Goal: Task Accomplishment & Management: Manage account settings

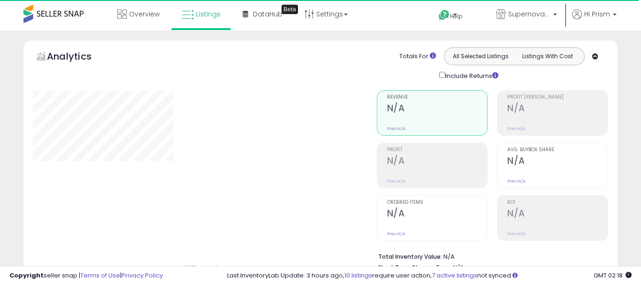
select select "**"
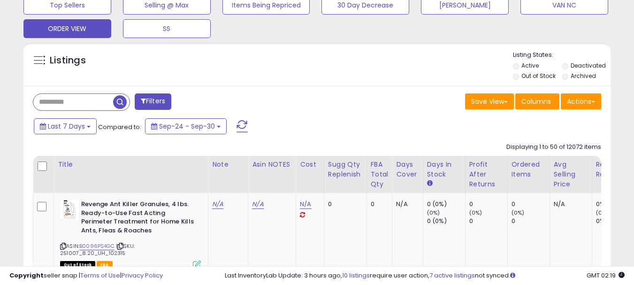
scroll to position [329, 0]
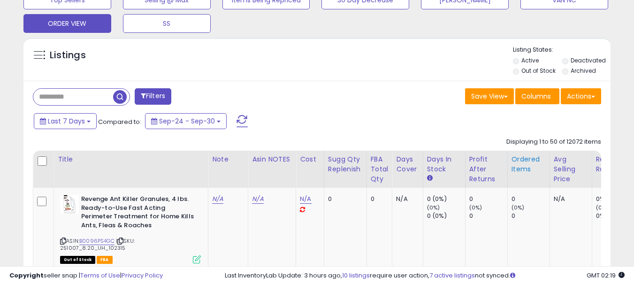
click at [518, 164] on div "Ordered Items" at bounding box center [529, 164] width 34 height 20
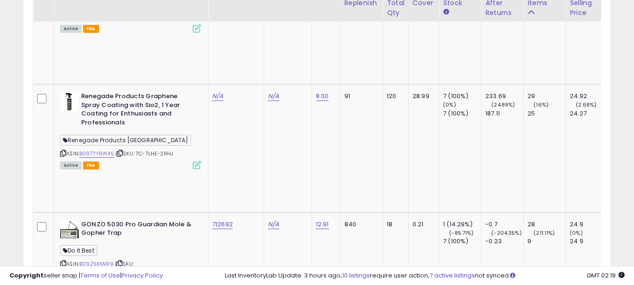
scroll to position [2206, 0]
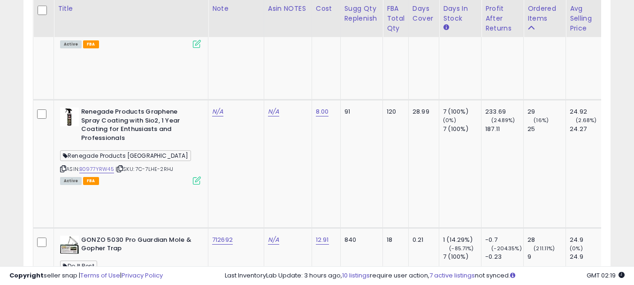
copy span "Do It Best"
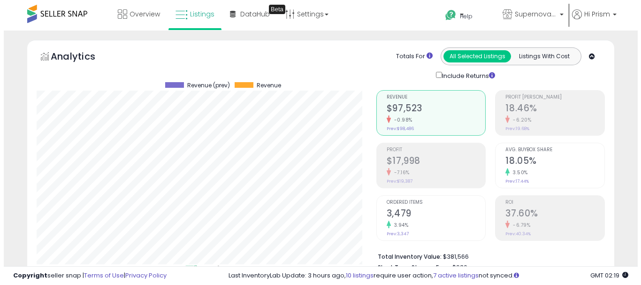
scroll to position [329, 0]
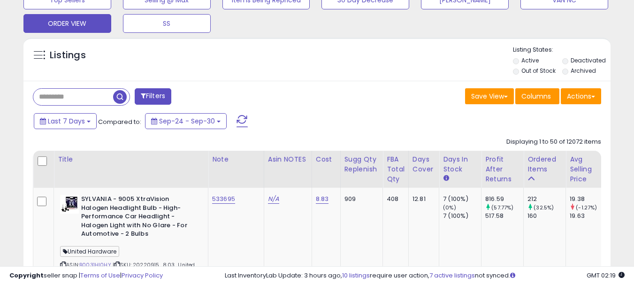
click at [149, 95] on button "Filters" at bounding box center [153, 96] width 37 height 16
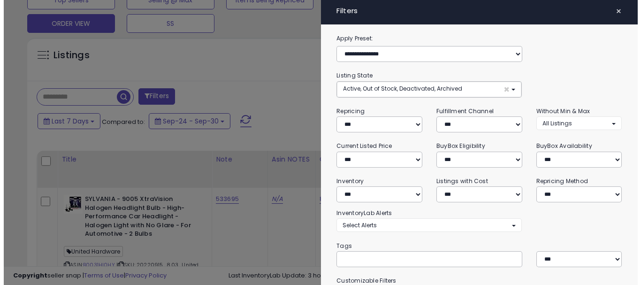
scroll to position [192, 344]
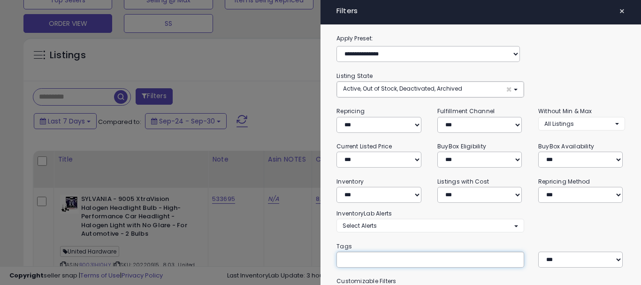
paste input "**********"
type input "**********"
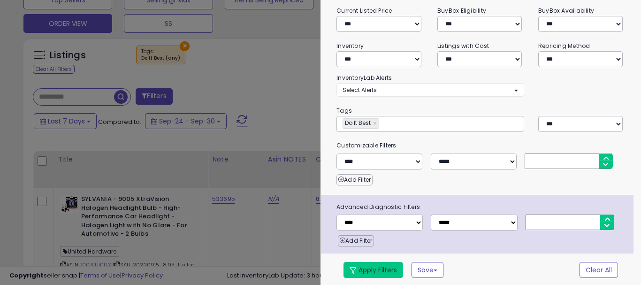
click at [363, 271] on button "Apply Filters" at bounding box center [374, 270] width 60 height 16
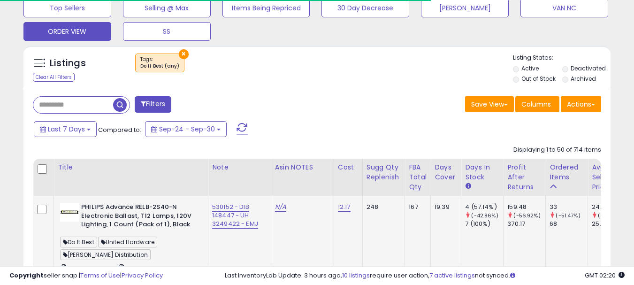
scroll to position [415, 0]
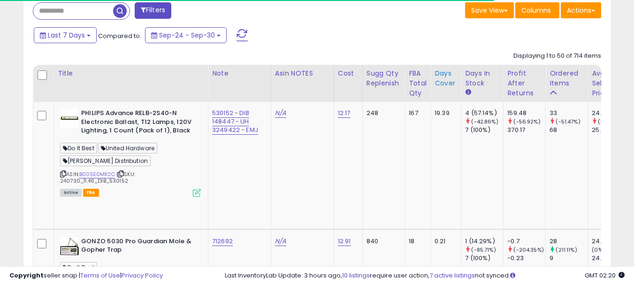
click at [435, 83] on div "Days Cover" at bounding box center [446, 79] width 23 height 20
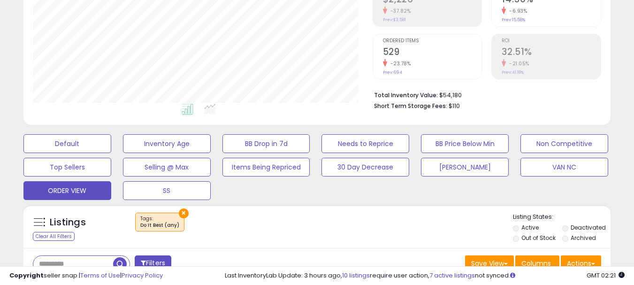
scroll to position [235, 0]
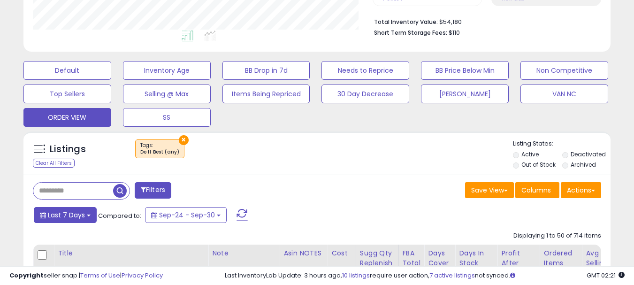
click at [73, 219] on span "Last 7 Days" at bounding box center [66, 214] width 37 height 9
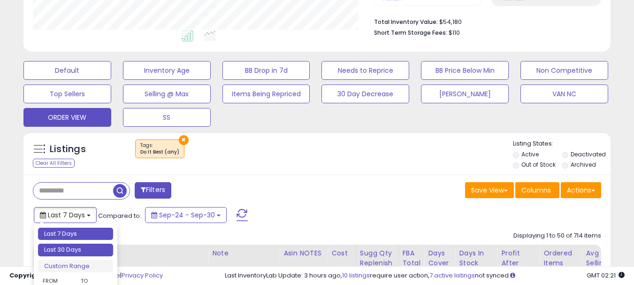
type input "**********"
click at [64, 250] on li "Last 30 Days" at bounding box center [75, 250] width 75 height 13
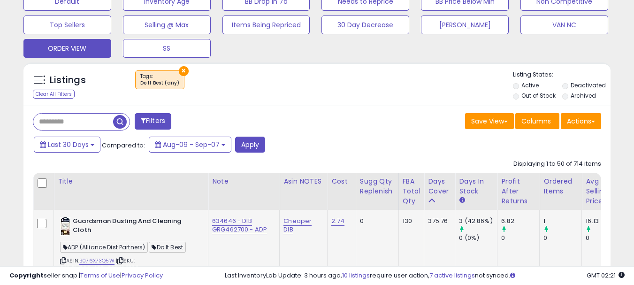
scroll to position [329, 0]
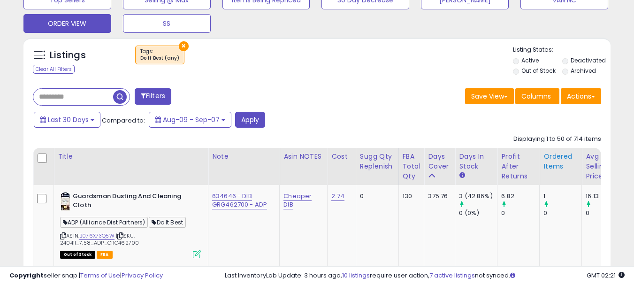
click at [555, 163] on div "Ordered Items" at bounding box center [561, 162] width 34 height 20
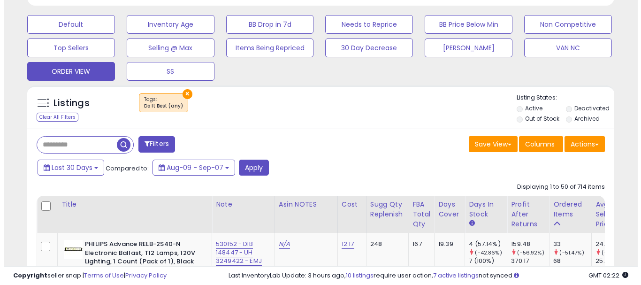
scroll to position [282, 0]
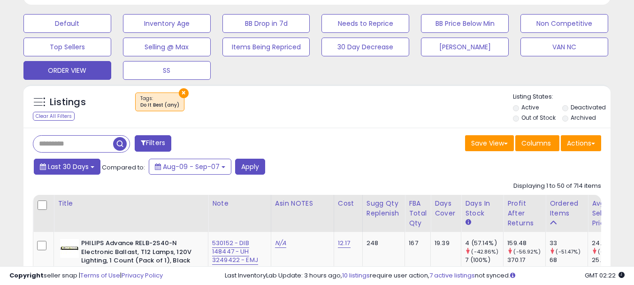
click at [72, 164] on span "Last 30 Days" at bounding box center [68, 166] width 41 height 9
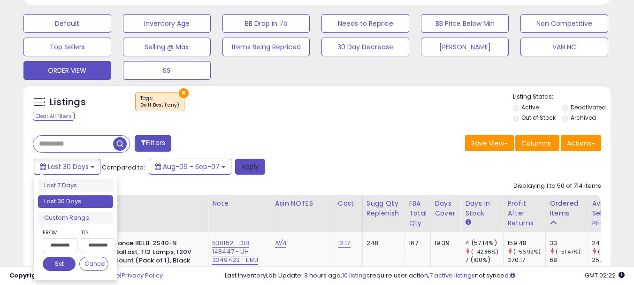
click at [247, 169] on button "Apply" at bounding box center [250, 167] width 30 height 16
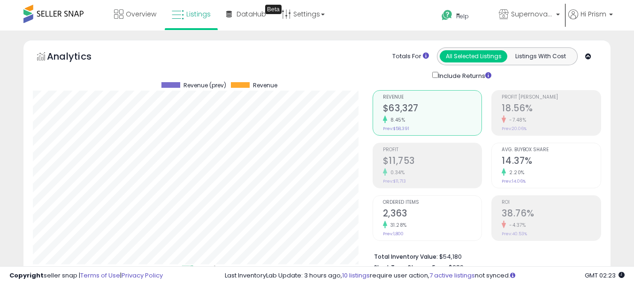
scroll to position [329, 0]
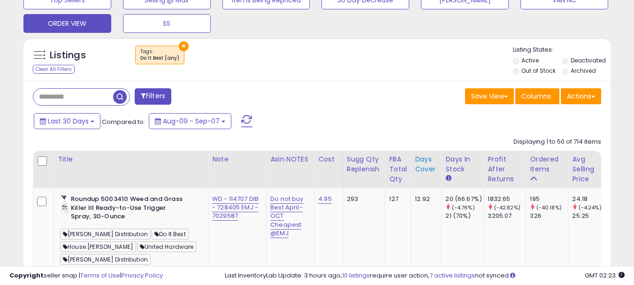
click at [422, 166] on div "Days Cover" at bounding box center [426, 164] width 23 height 20
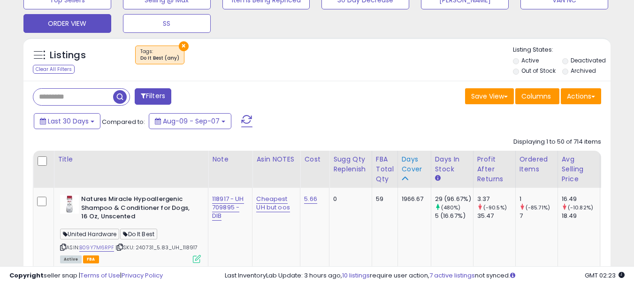
click at [410, 166] on div "Days Cover" at bounding box center [414, 164] width 25 height 20
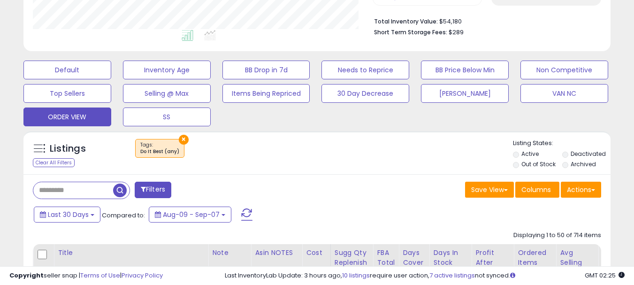
scroll to position [376, 0]
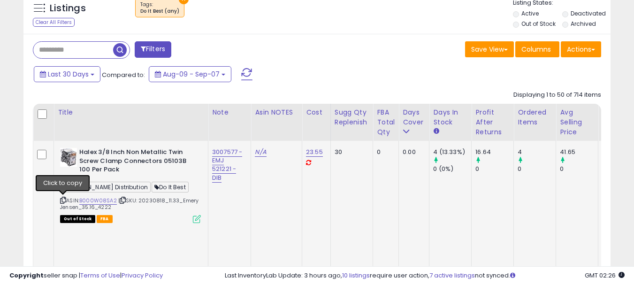
click at [63, 201] on icon at bounding box center [63, 200] width 6 height 5
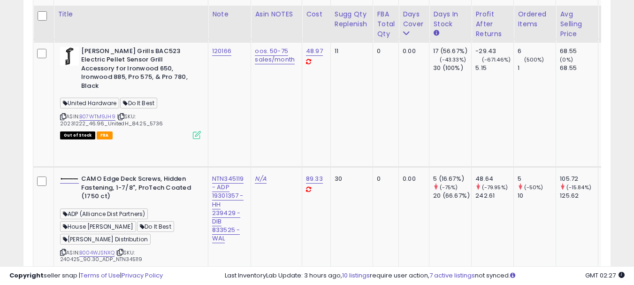
scroll to position [610, 0]
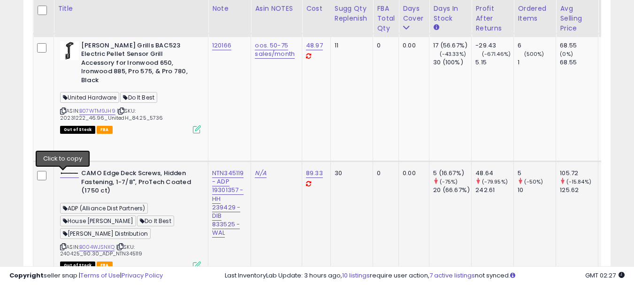
click at [62, 244] on icon at bounding box center [63, 246] width 6 height 5
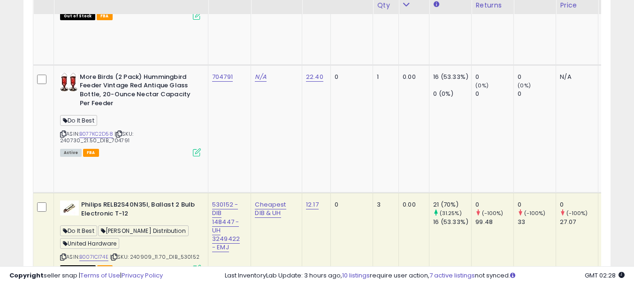
scroll to position [939, 0]
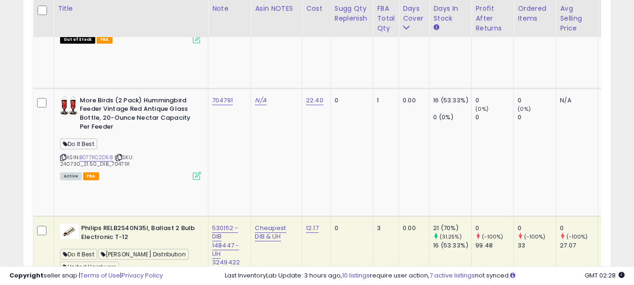
copy link "339493"
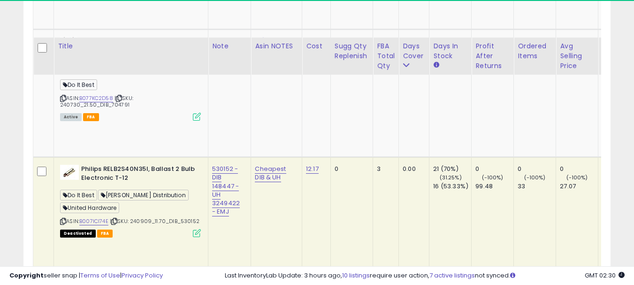
scroll to position [1080, 0]
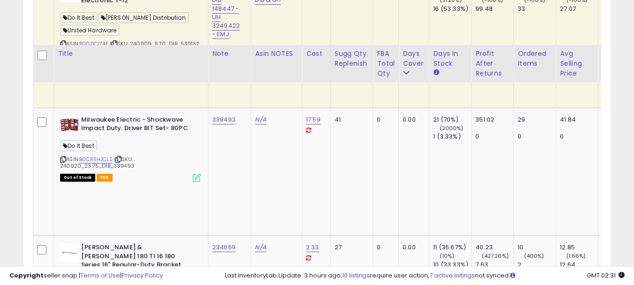
scroll to position [1221, 0]
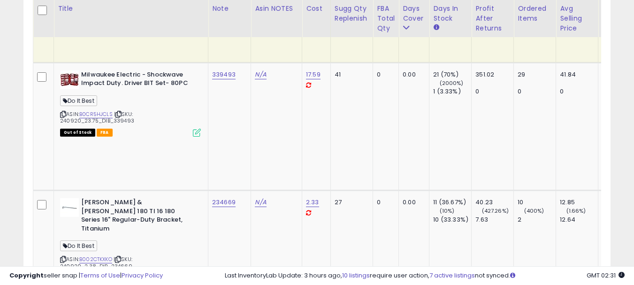
copy link "232343"
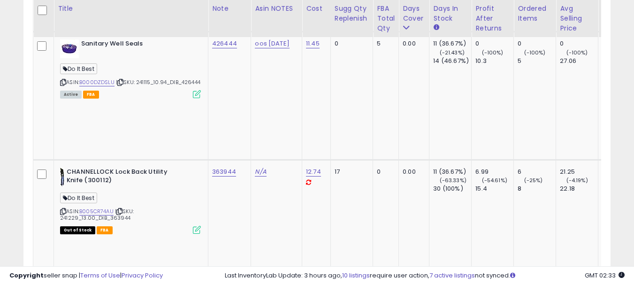
scroll to position [2112, 0]
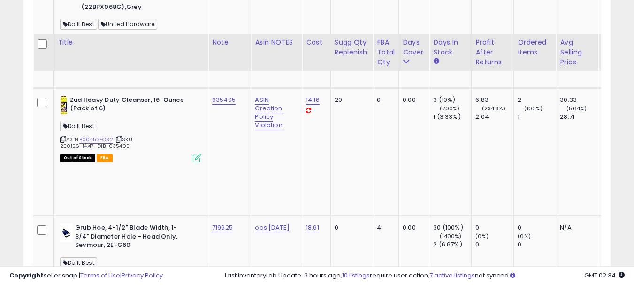
scroll to position [2394, 0]
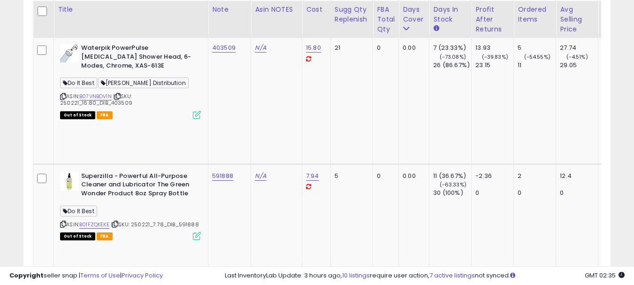
scroll to position [2911, 0]
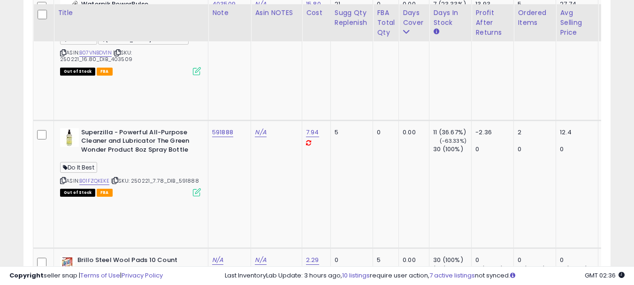
scroll to position [2957, 0]
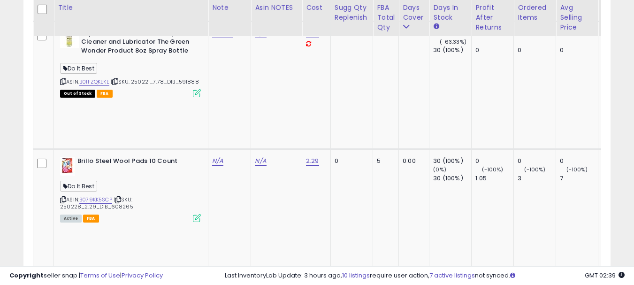
scroll to position [3098, 0]
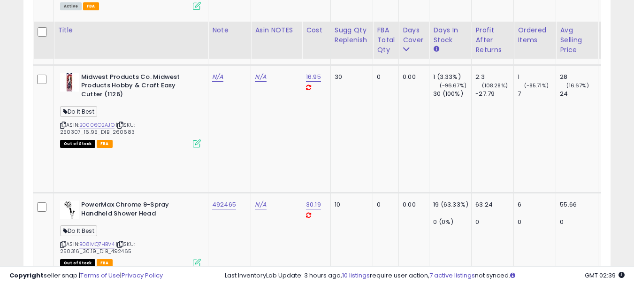
scroll to position [3286, 0]
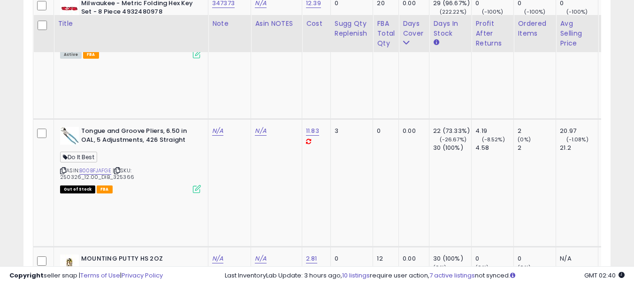
scroll to position [3615, 0]
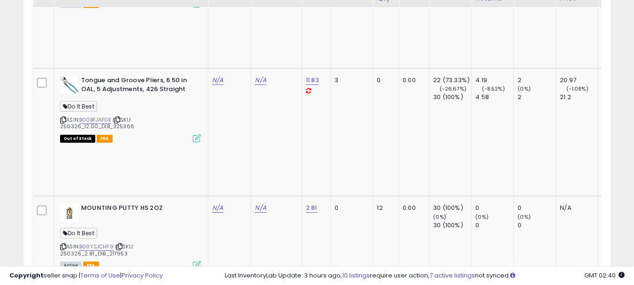
scroll to position [3709, 0]
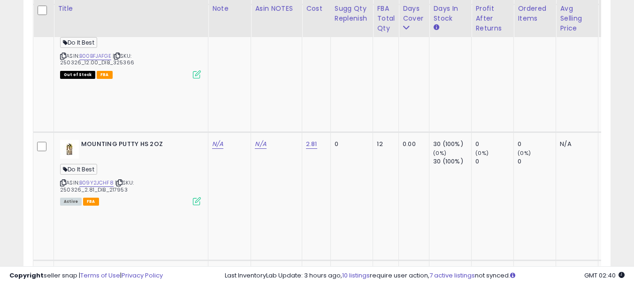
paste input "*****"
drag, startPoint x: 177, startPoint y: 117, endPoint x: 154, endPoint y: 120, distance: 23.6
click at [154, 120] on input "*****" at bounding box center [192, 120] width 84 height 14
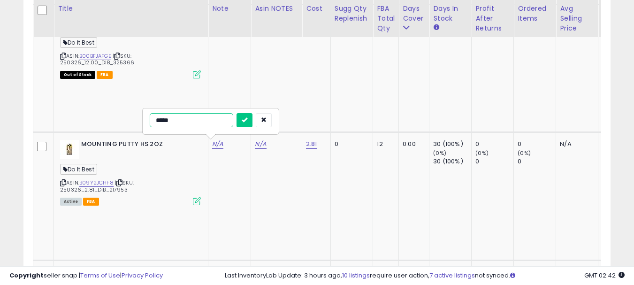
paste input "*"
type input "******"
click at [247, 122] on icon "submit" at bounding box center [245, 120] width 6 height 6
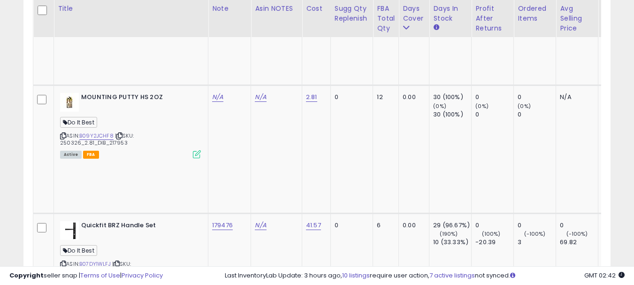
scroll to position [3802, 0]
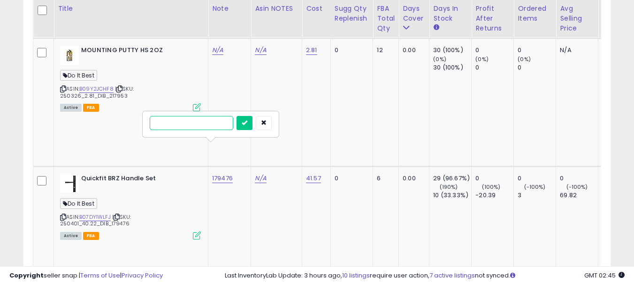
paste input "******"
type input "******"
click at [253, 123] on button "submit" at bounding box center [245, 123] width 16 height 14
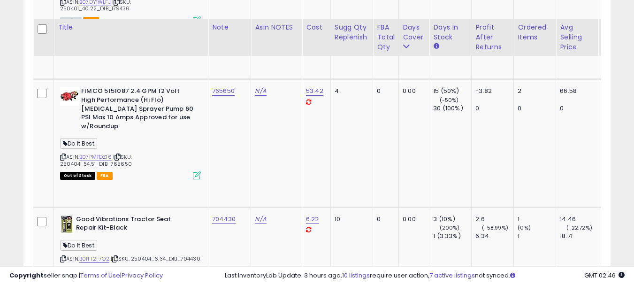
scroll to position [4037, 0]
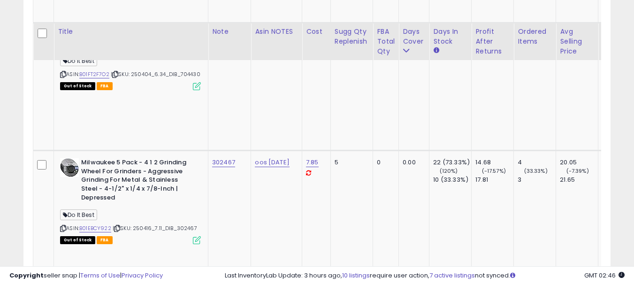
scroll to position [4225, 0]
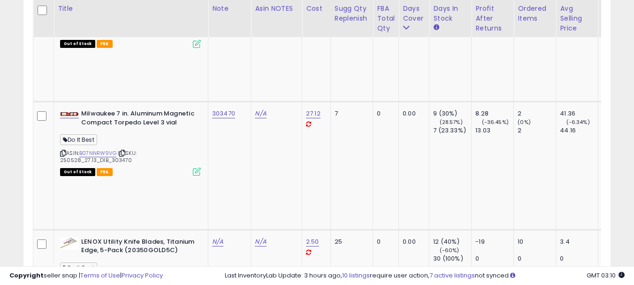
scroll to position [4570, 0]
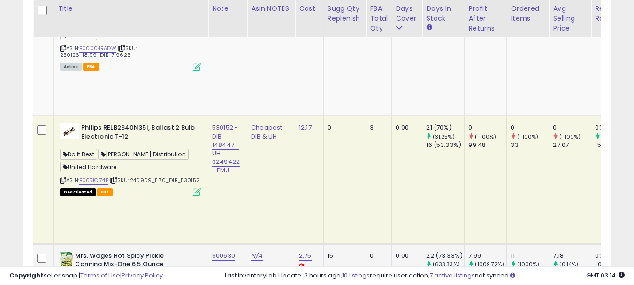
scroll to position [790, 0]
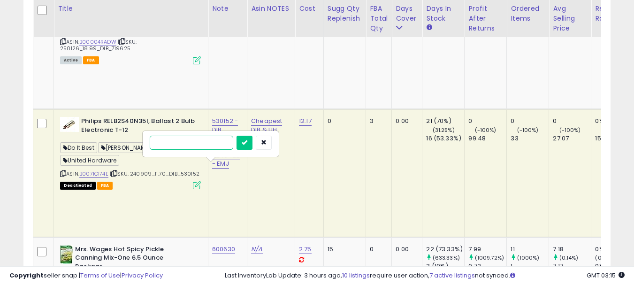
paste input "******"
type input "******"
click at [253, 146] on button "submit" at bounding box center [245, 143] width 16 height 14
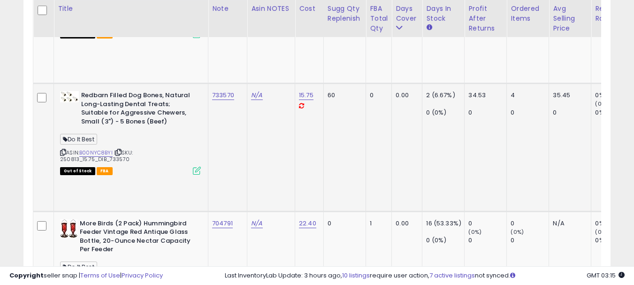
scroll to position [1119, 0]
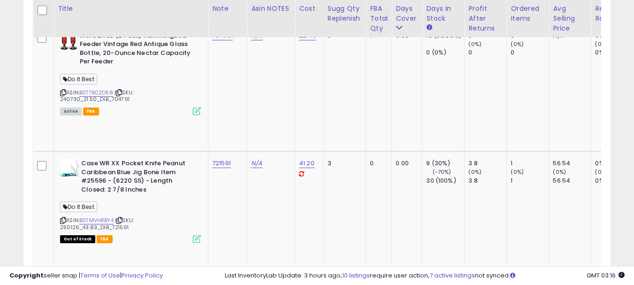
scroll to position [1306, 0]
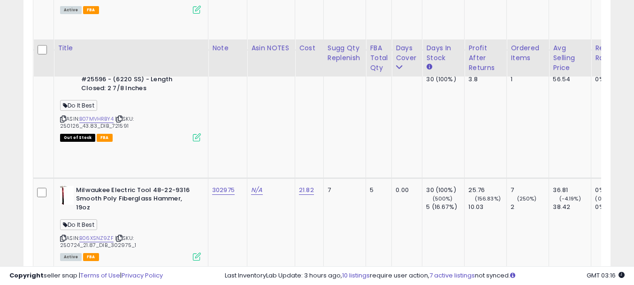
scroll to position [1400, 0]
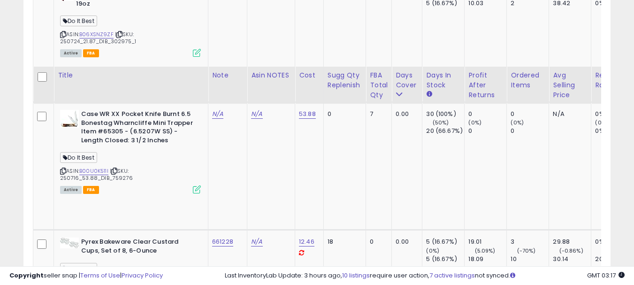
scroll to position [1635, 0]
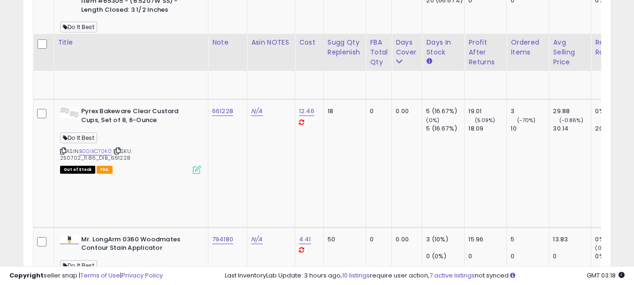
scroll to position [1729, 0]
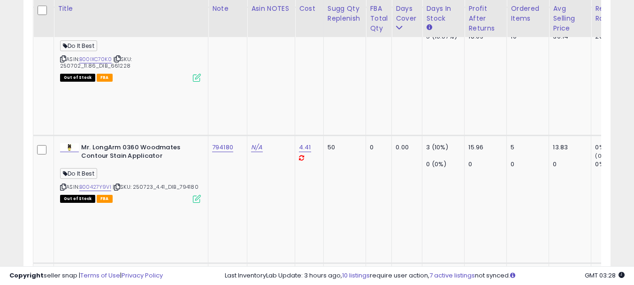
scroll to position [1823, 0]
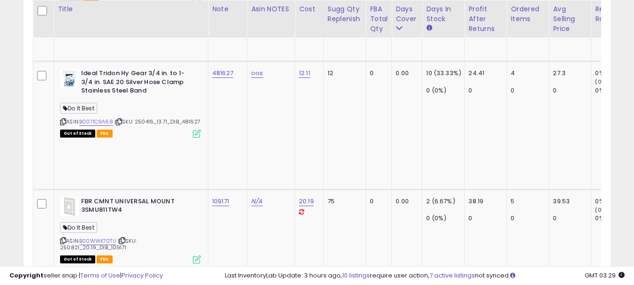
scroll to position [2245, 0]
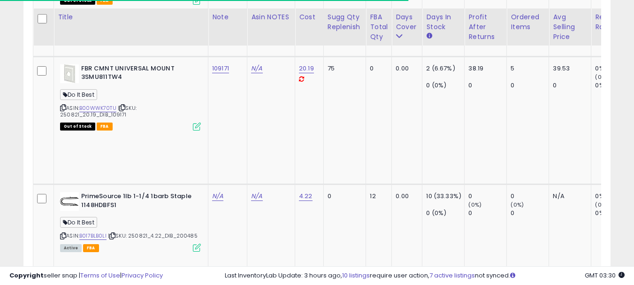
scroll to position [2386, 0]
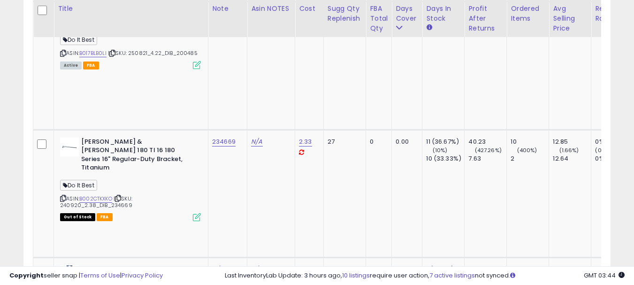
scroll to position [2574, 0]
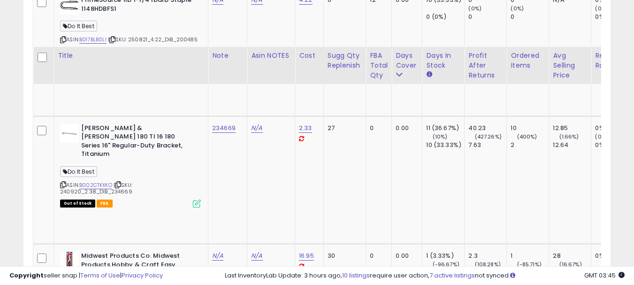
scroll to position [2621, 0]
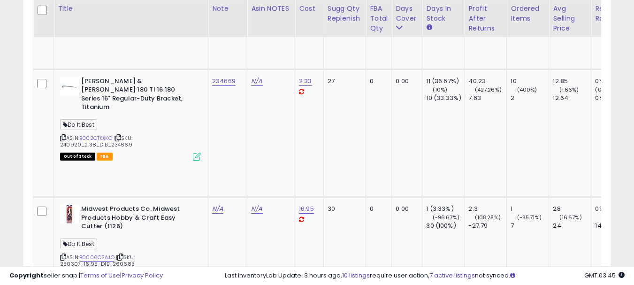
paste input "****"
click at [159, 135] on input "****" at bounding box center [192, 140] width 84 height 14
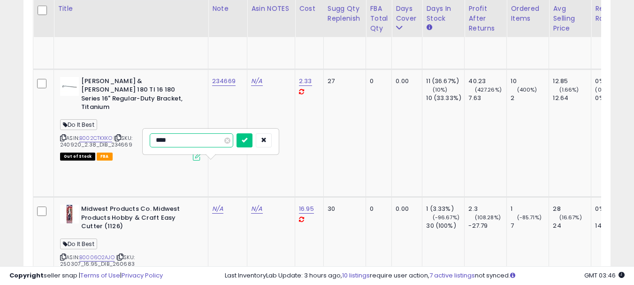
paste input "**"
type input "******"
click at [253, 144] on button "submit" at bounding box center [245, 140] width 16 height 14
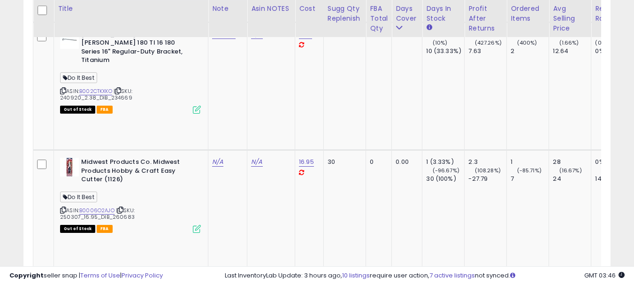
scroll to position [2715, 0]
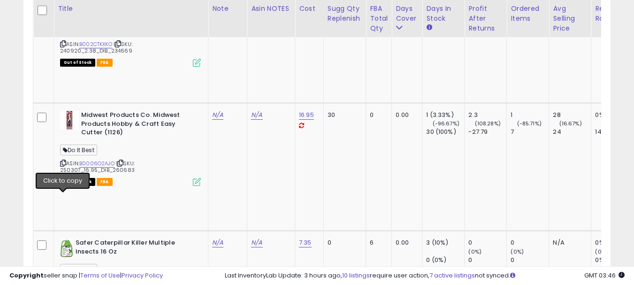
copy link "815308"
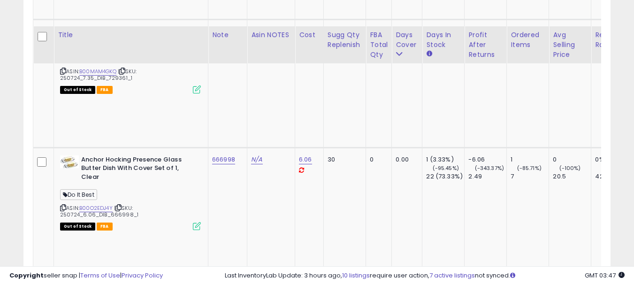
scroll to position [2996, 0]
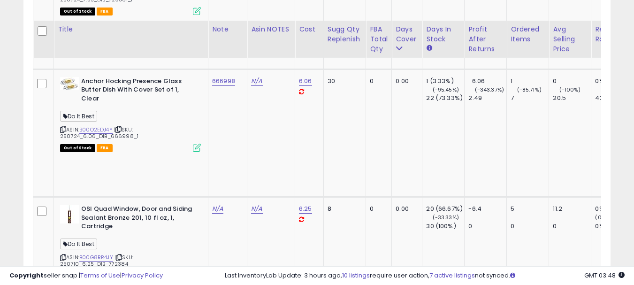
scroll to position [3043, 0]
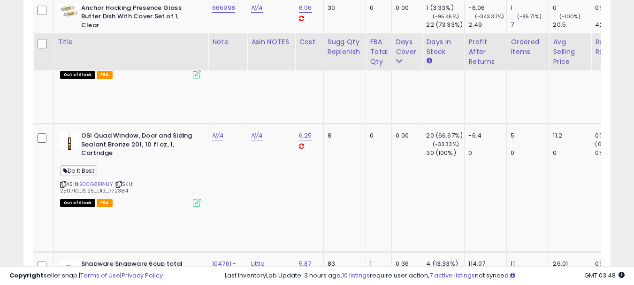
scroll to position [3137, 0]
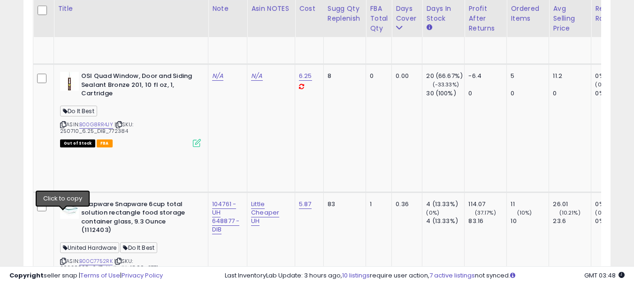
copy link "259934"
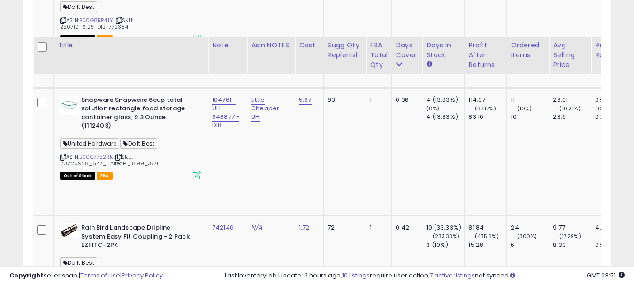
scroll to position [3278, 0]
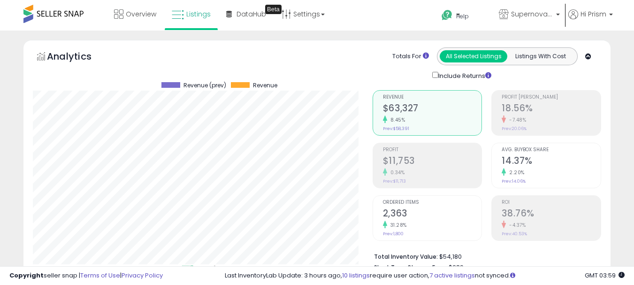
select select "**"
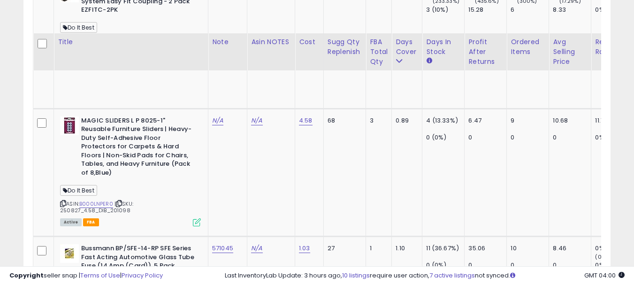
scroll to position [3513, 0]
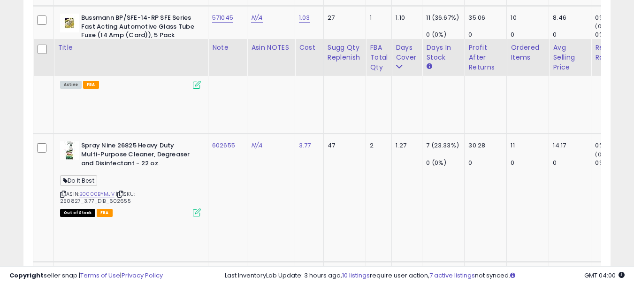
scroll to position [3748, 0]
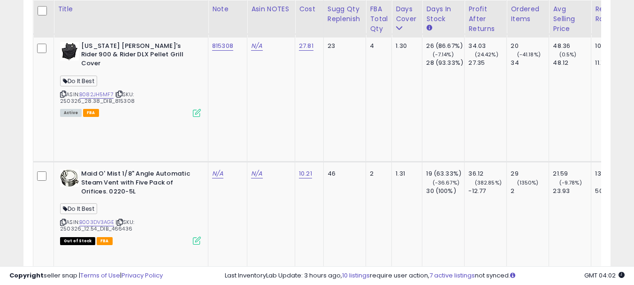
scroll to position [3935, 0]
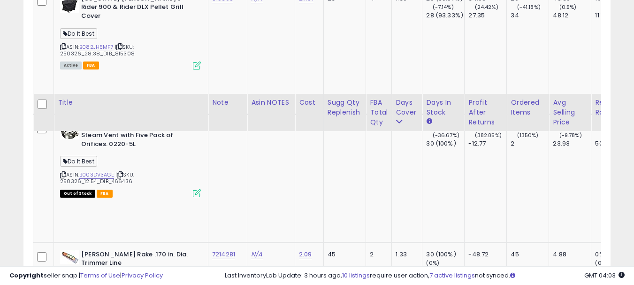
scroll to position [4076, 0]
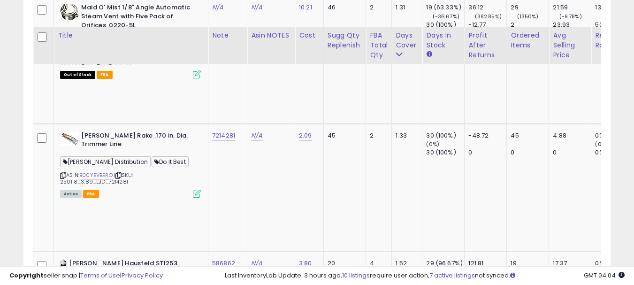
scroll to position [4170, 0]
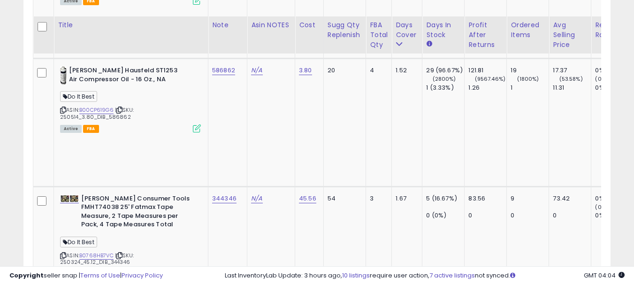
scroll to position [4311, 0]
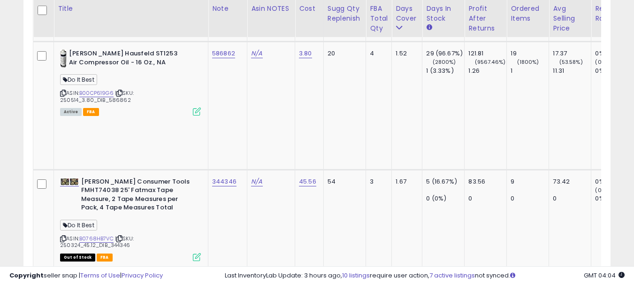
drag, startPoint x: 215, startPoint y: 86, endPoint x: 191, endPoint y: 70, distance: 29.6
click at [191, 70] on div at bounding box center [211, 63] width 122 height 16
click at [186, 64] on input "text" at bounding box center [192, 62] width 84 height 14
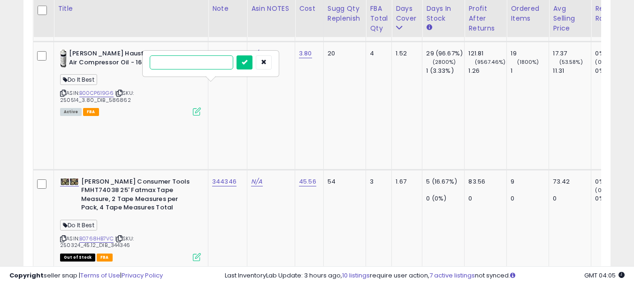
paste input "******"
type input "******"
click at [253, 65] on button "submit" at bounding box center [245, 62] width 16 height 14
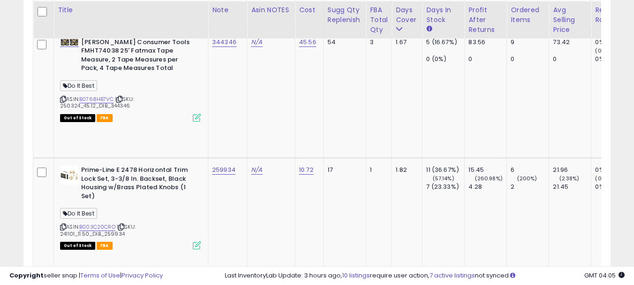
scroll to position [4452, 0]
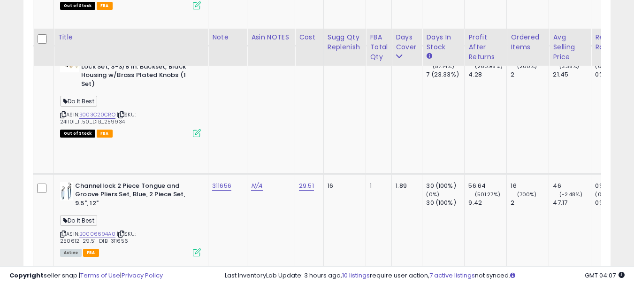
scroll to position [4593, 0]
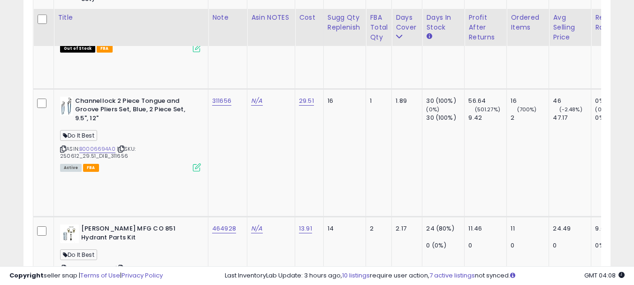
scroll to position [4656, 0]
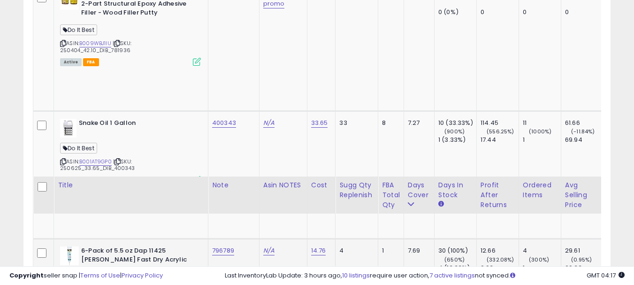
scroll to position [837, 0]
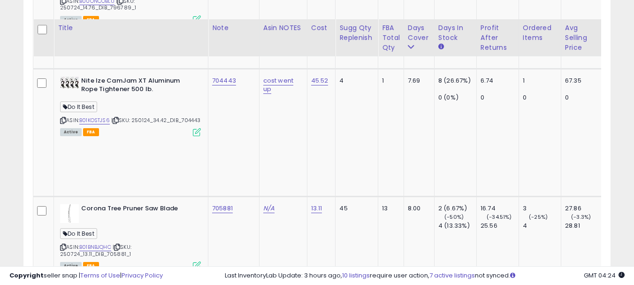
scroll to position [978, 0]
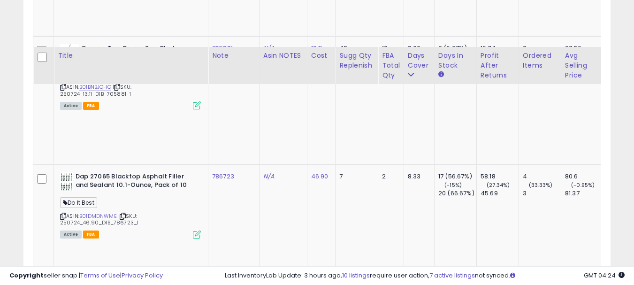
scroll to position [1166, 0]
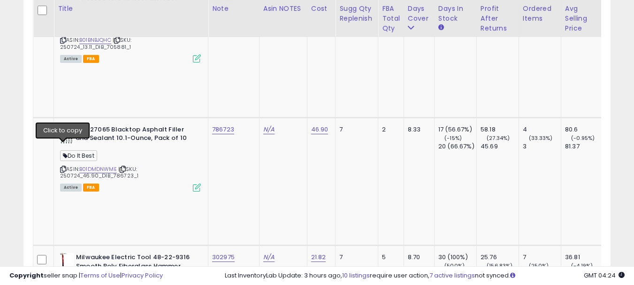
type input "******"
click at [247, 77] on icon "submit" at bounding box center [245, 75] width 6 height 6
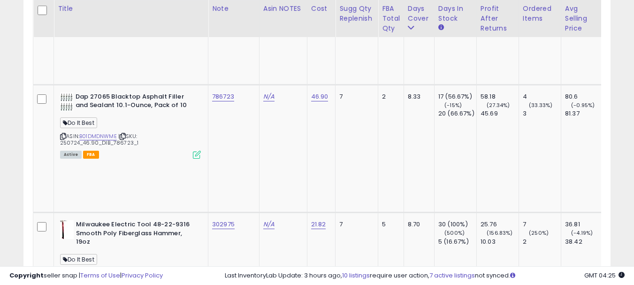
scroll to position [1213, 0]
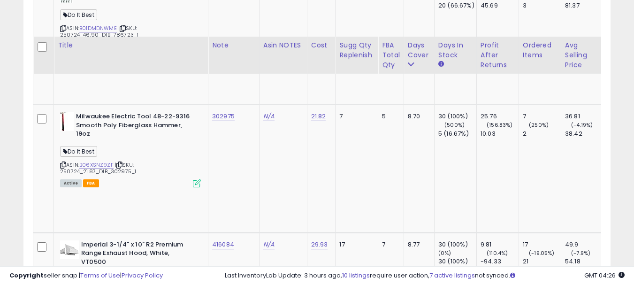
scroll to position [1353, 0]
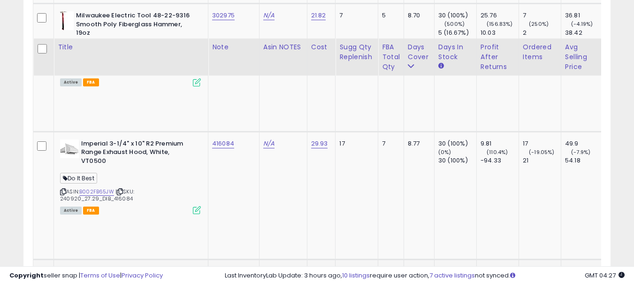
scroll to position [1447, 0]
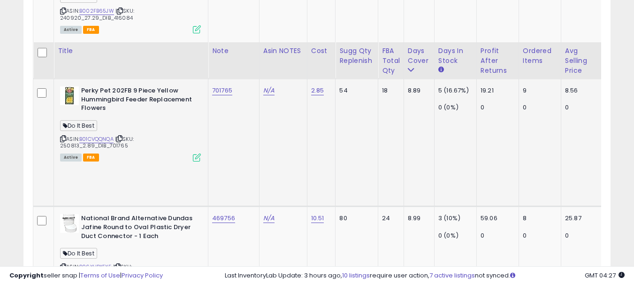
scroll to position [1635, 0]
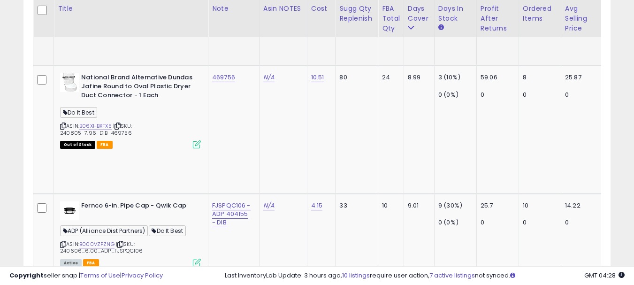
scroll to position [1823, 0]
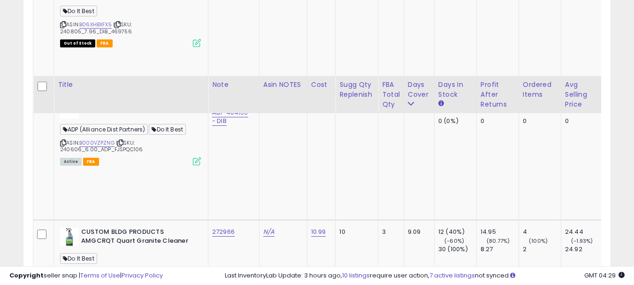
scroll to position [1917, 0]
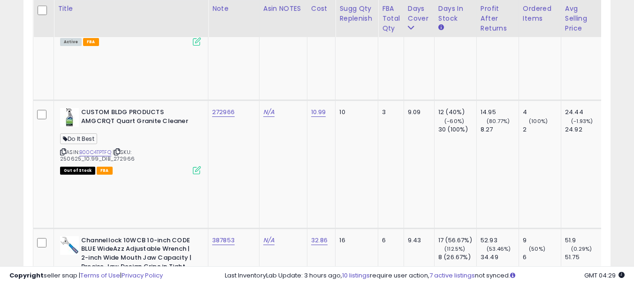
scroll to position [2011, 0]
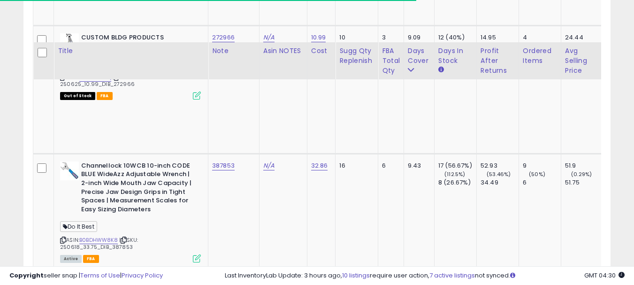
scroll to position [2104, 0]
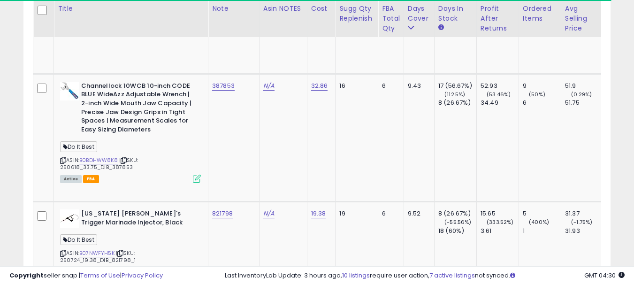
copy link "705081"
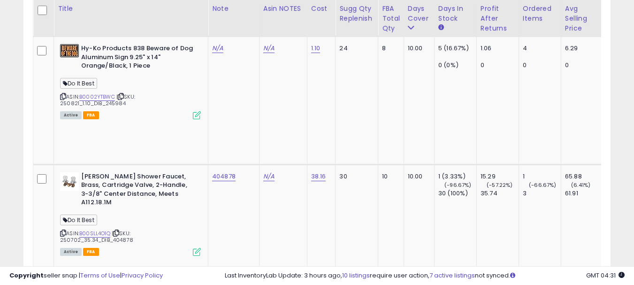
scroll to position [2527, 0]
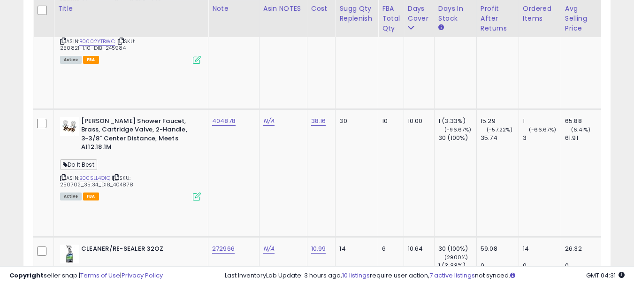
scroll to position [2621, 0]
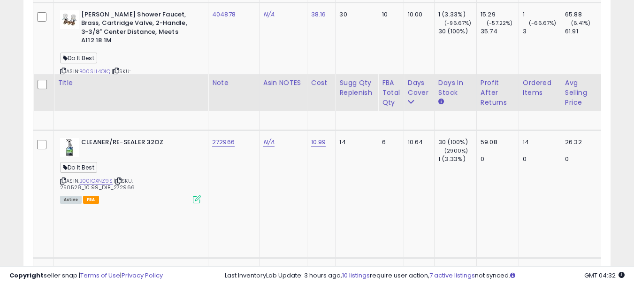
scroll to position [2762, 0]
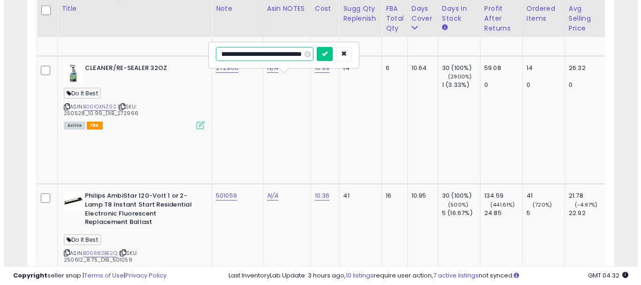
scroll to position [0, 0]
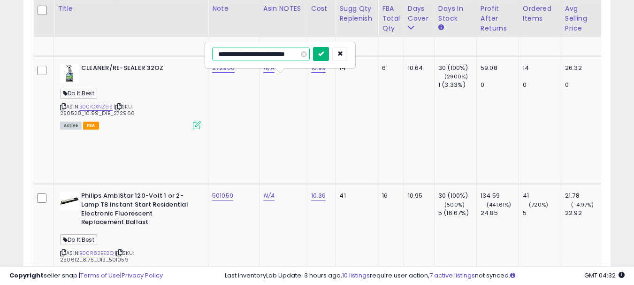
type input "**********"
click at [324, 58] on button "submit" at bounding box center [321, 54] width 16 height 14
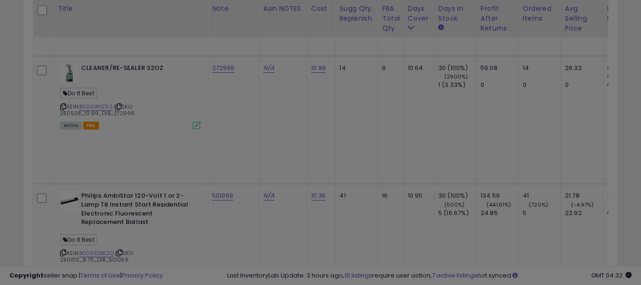
scroll to position [192, 344]
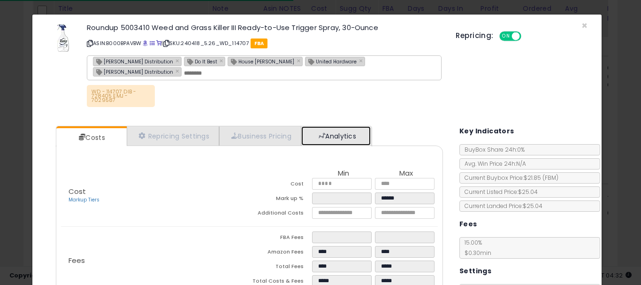
click at [335, 127] on link "Analytics" at bounding box center [335, 135] width 69 height 19
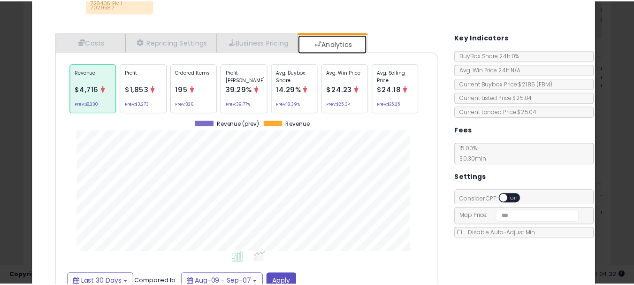
scroll to position [0, 0]
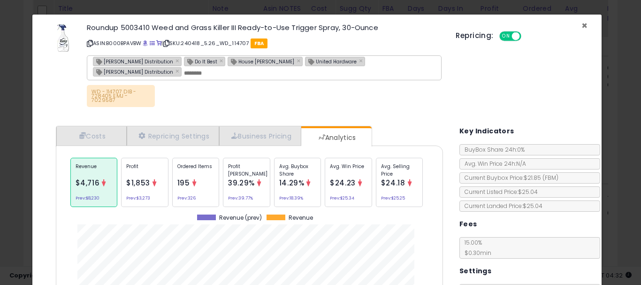
click at [582, 26] on span "×" at bounding box center [585, 26] width 6 height 14
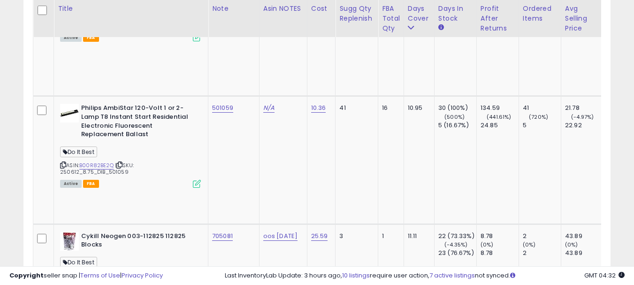
scroll to position [2856, 0]
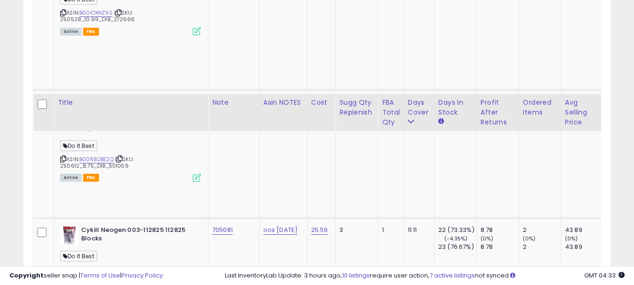
scroll to position [2949, 0]
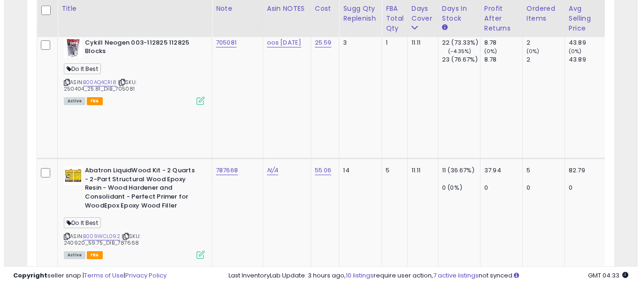
scroll to position [3043, 0]
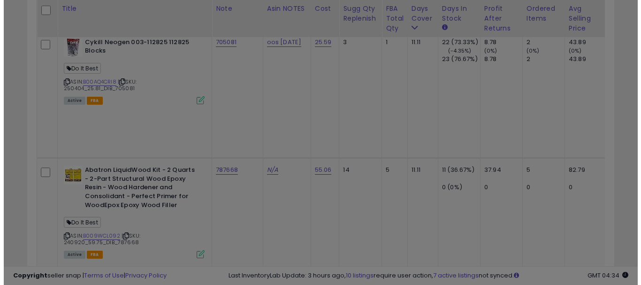
scroll to position [192, 344]
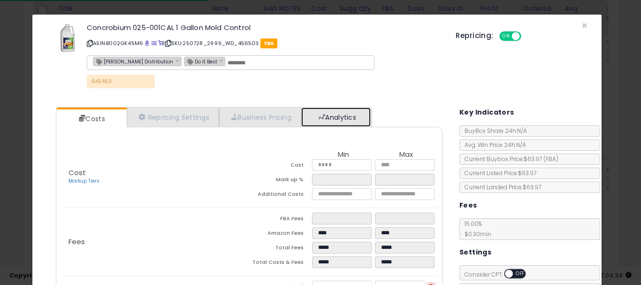
click at [324, 117] on span at bounding box center [322, 117] width 7 height 7
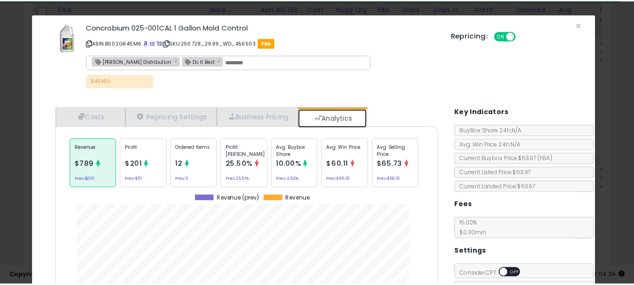
scroll to position [0, 0]
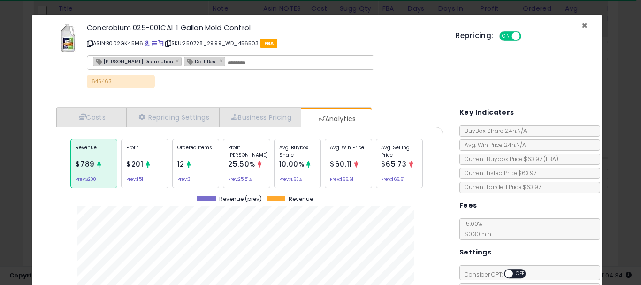
click at [582, 26] on span "×" at bounding box center [585, 26] width 6 height 14
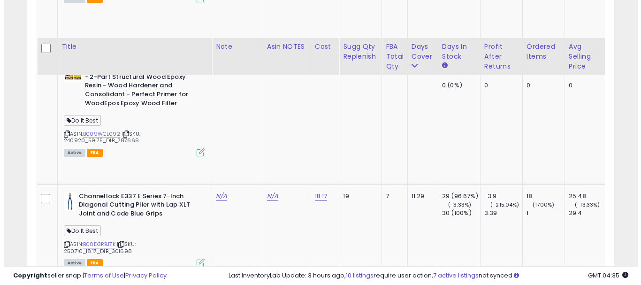
scroll to position [3184, 0]
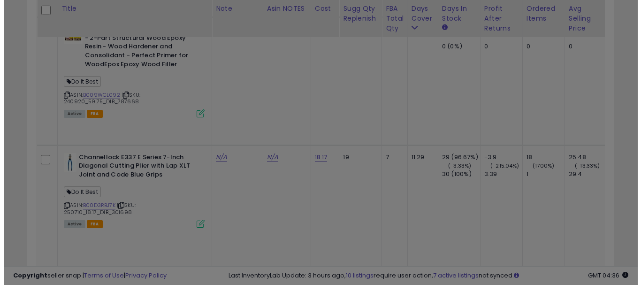
scroll to position [192, 344]
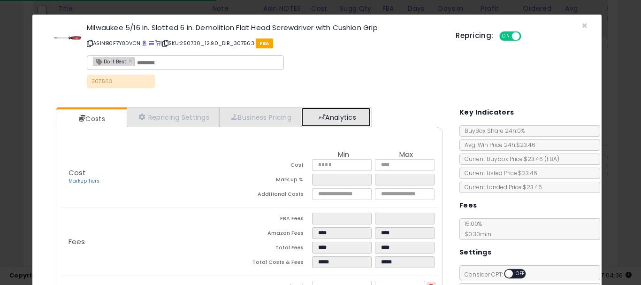
click at [338, 121] on link "Analytics" at bounding box center [335, 117] width 69 height 19
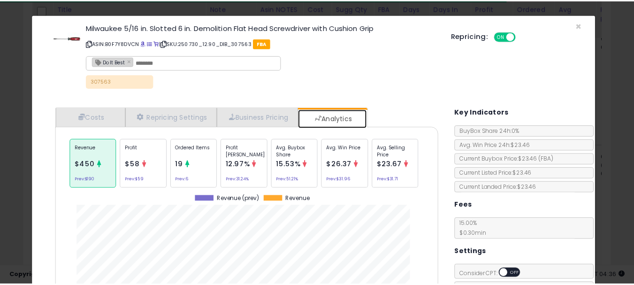
scroll to position [289, 402]
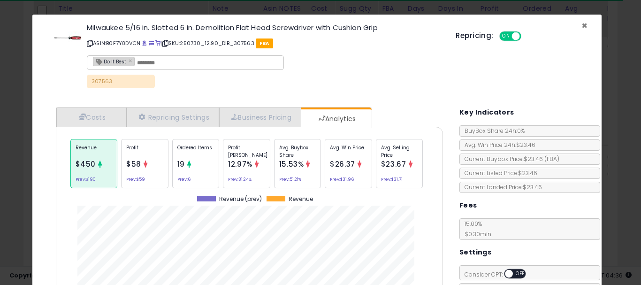
click at [582, 27] on span "×" at bounding box center [585, 26] width 6 height 14
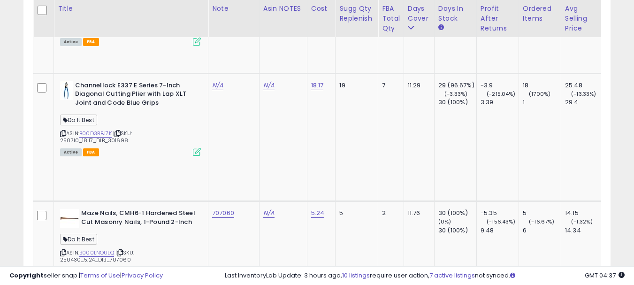
scroll to position [3278, 0]
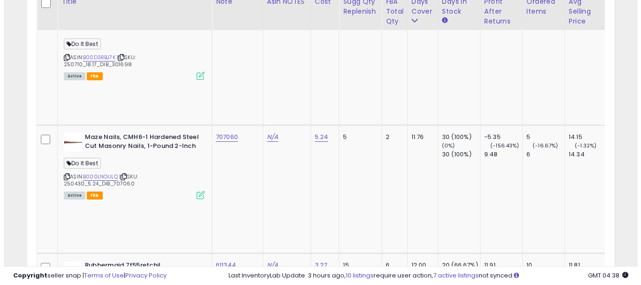
scroll to position [3419, 0]
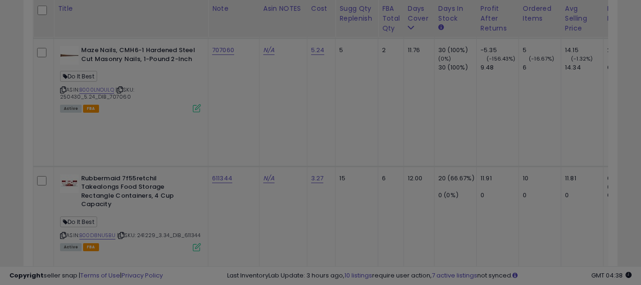
scroll to position [192, 344]
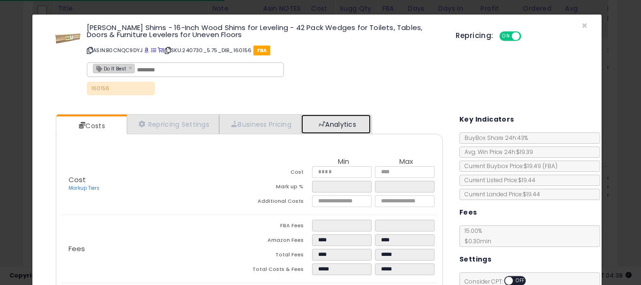
click at [347, 125] on link "Analytics" at bounding box center [335, 124] width 69 height 19
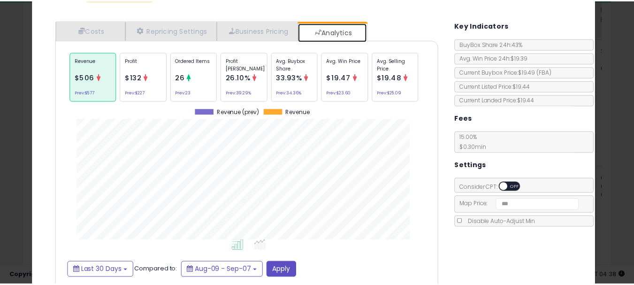
scroll to position [0, 0]
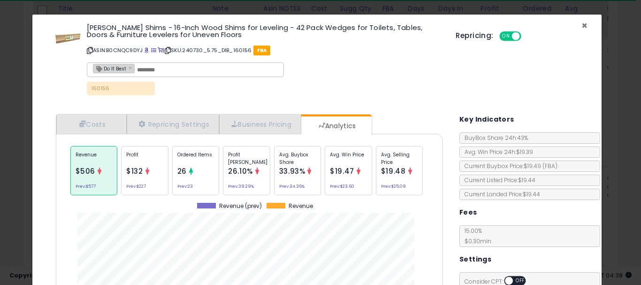
click at [582, 25] on span "×" at bounding box center [585, 26] width 6 height 14
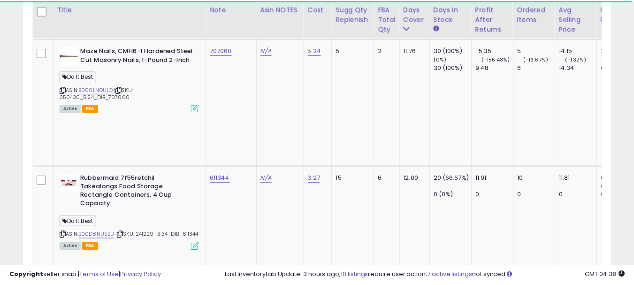
scroll to position [469246, 469099]
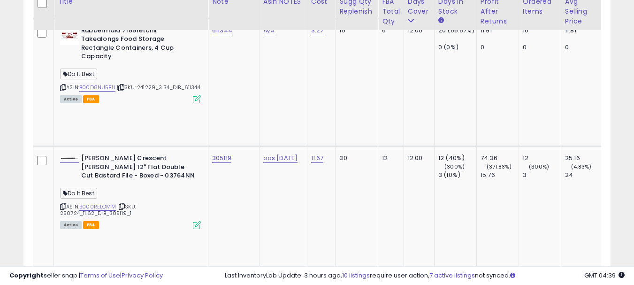
scroll to position [3607, 0]
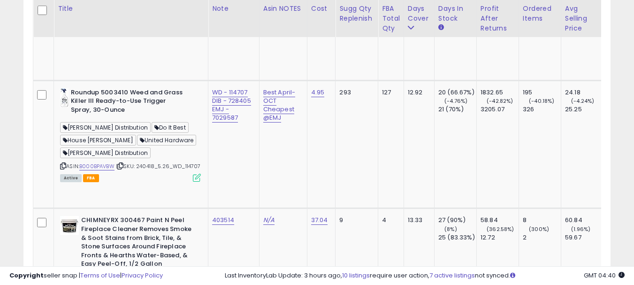
scroll to position [3935, 0]
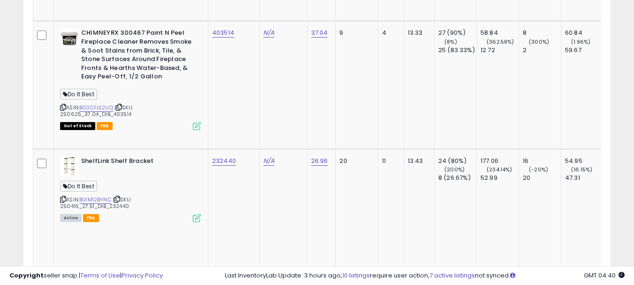
scroll to position [4076, 0]
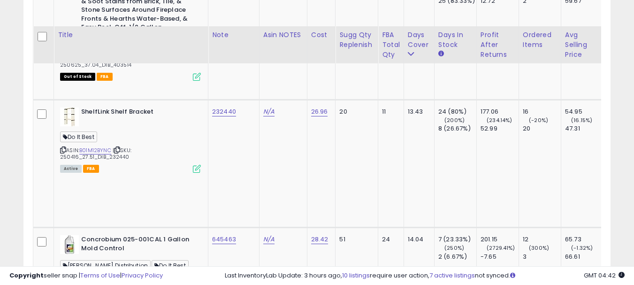
scroll to position [4170, 0]
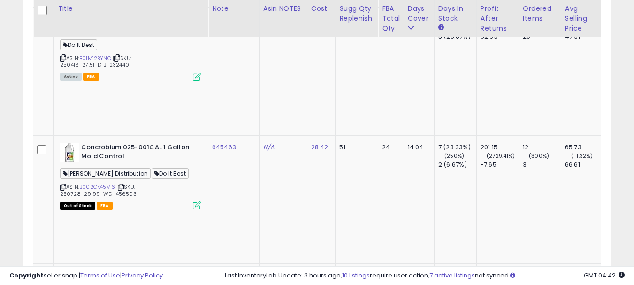
paste input "******"
type input "******"
click at [253, 90] on button "submit" at bounding box center [245, 86] width 16 height 14
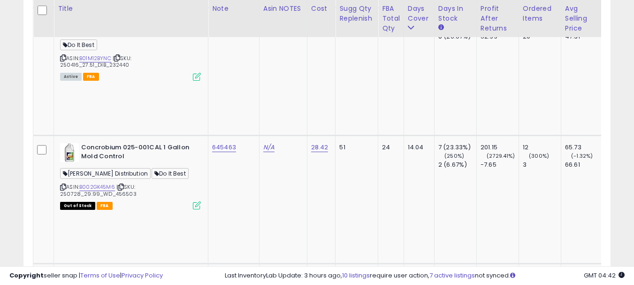
scroll to position [4311, 0]
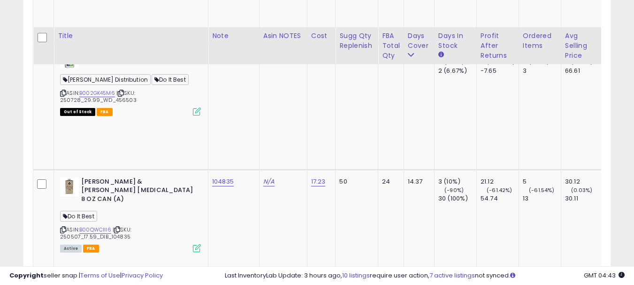
scroll to position [4358, 0]
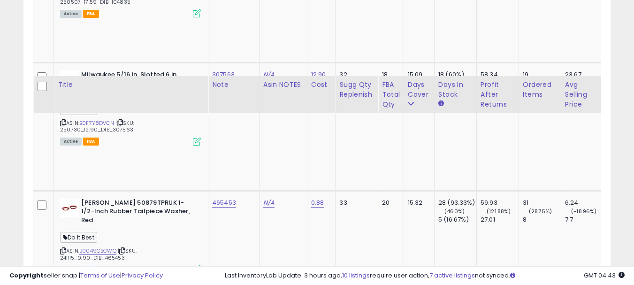
scroll to position [4622, 0]
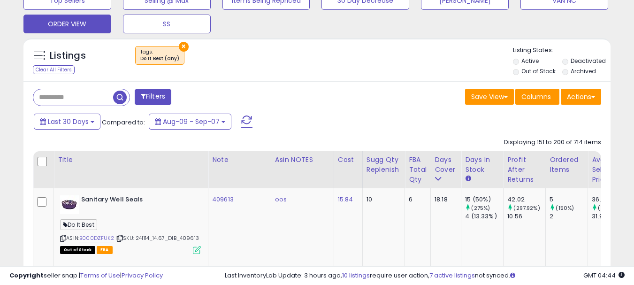
scroll to position [422, 0]
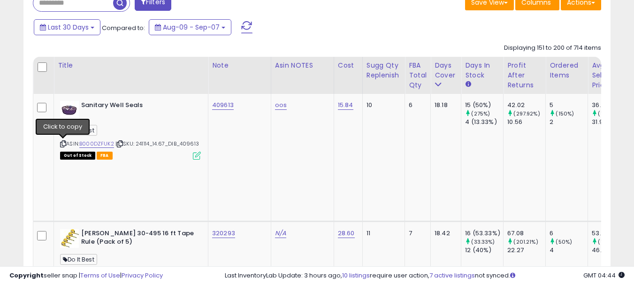
drag, startPoint x: 62, startPoint y: 144, endPoint x: 239, endPoint y: 17, distance: 217.6
click at [62, 144] on icon at bounding box center [63, 143] width 6 height 5
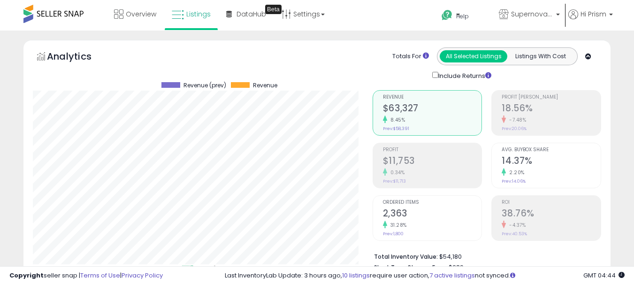
select select "**"
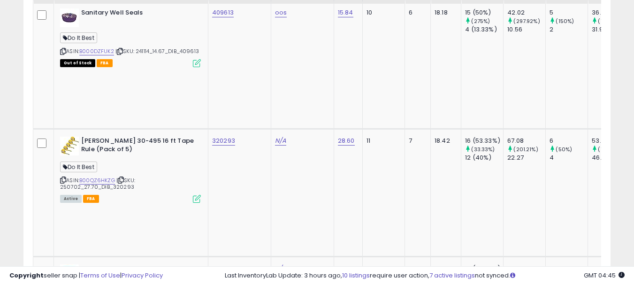
scroll to position [516, 0]
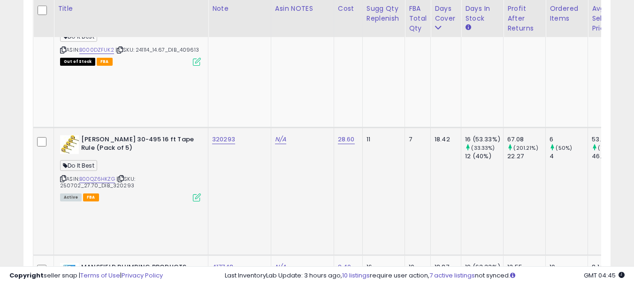
click at [63, 176] on icon at bounding box center [63, 178] width 6 height 5
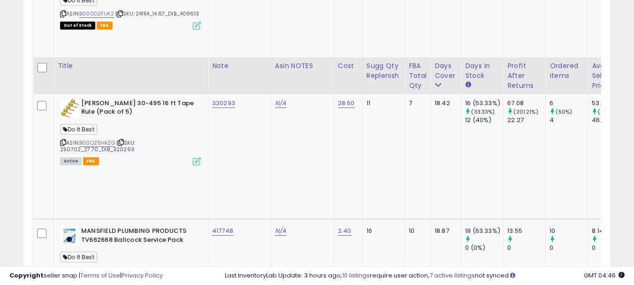
scroll to position [610, 0]
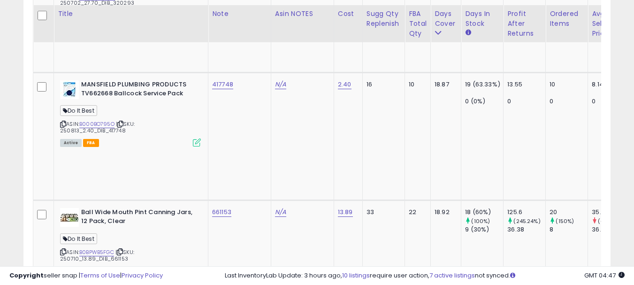
scroll to position [704, 0]
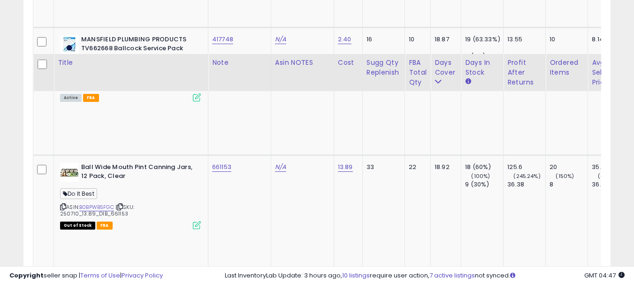
scroll to position [798, 0]
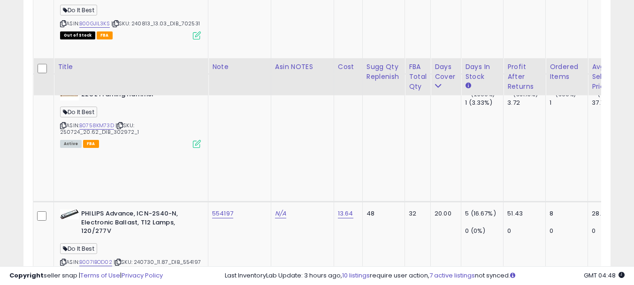
scroll to position [1267, 0]
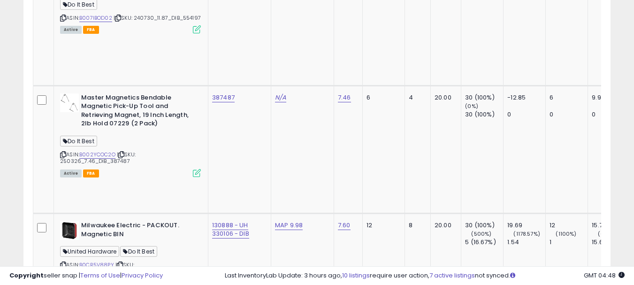
scroll to position [1455, 0]
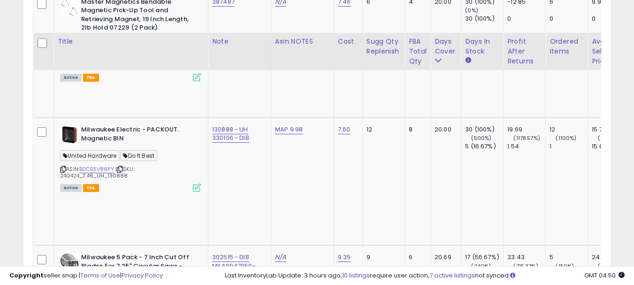
scroll to position [1596, 0]
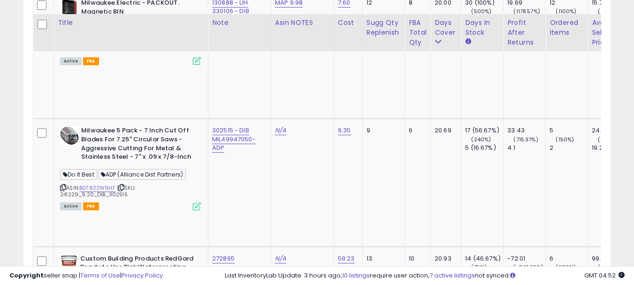
scroll to position [1690, 0]
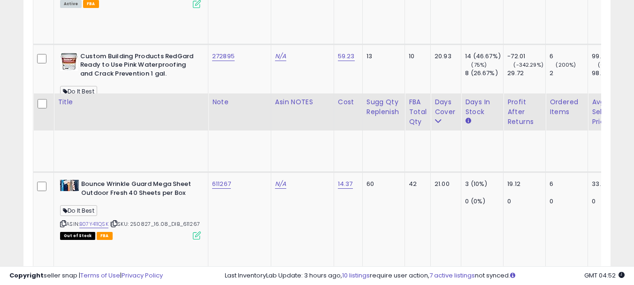
scroll to position [1972, 0]
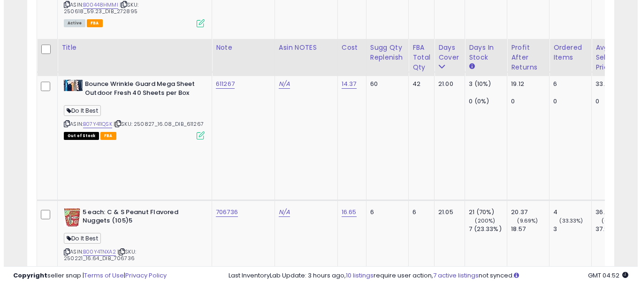
scroll to position [2019, 0]
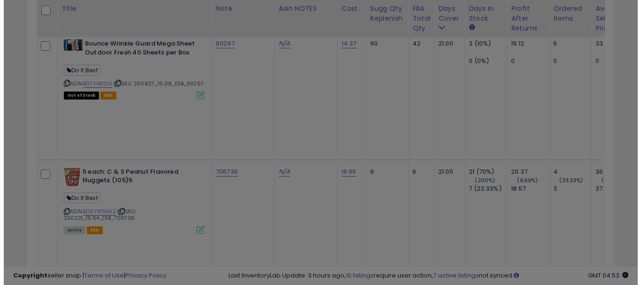
scroll to position [192, 344]
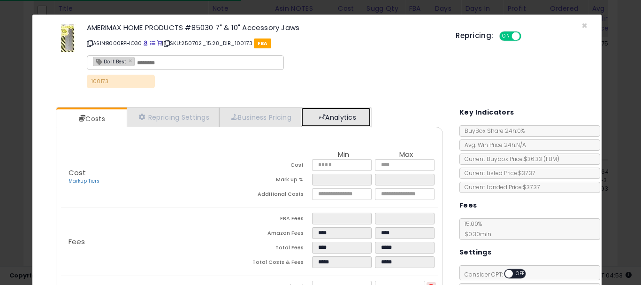
click at [339, 123] on link "Analytics" at bounding box center [335, 117] width 69 height 19
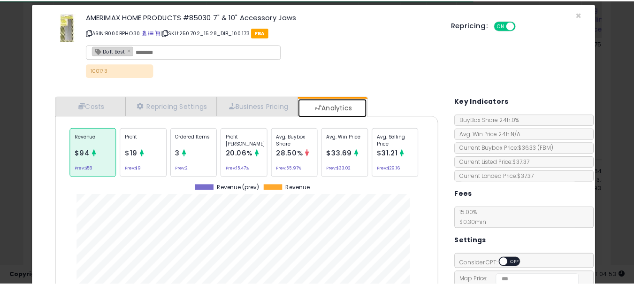
scroll to position [0, 0]
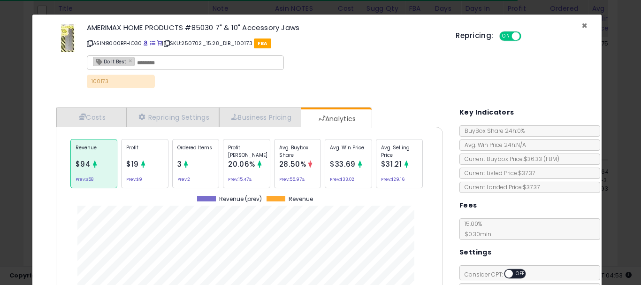
click at [582, 27] on span "×" at bounding box center [585, 26] width 6 height 14
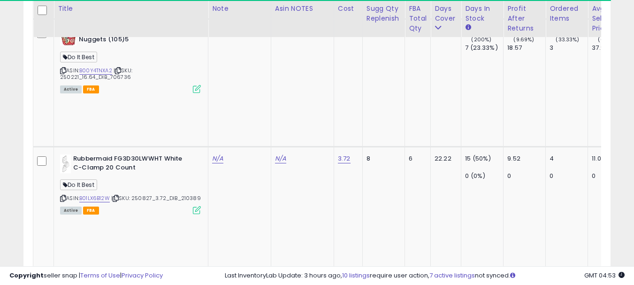
scroll to position [2206, 0]
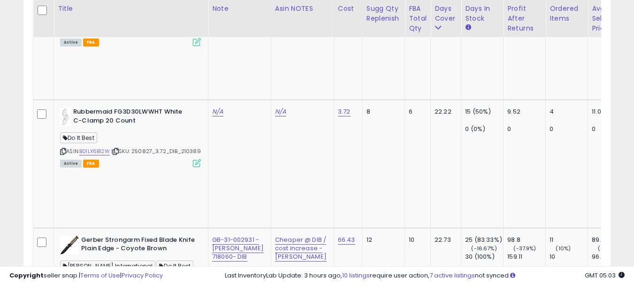
scroll to position [2253, 0]
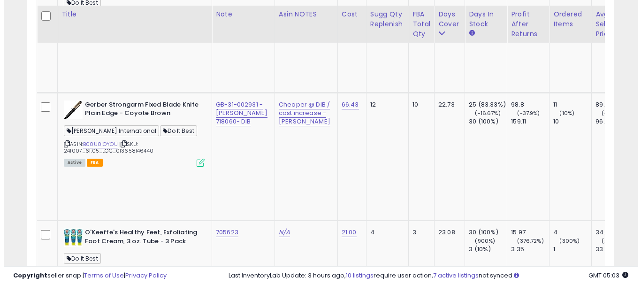
scroll to position [2347, 0]
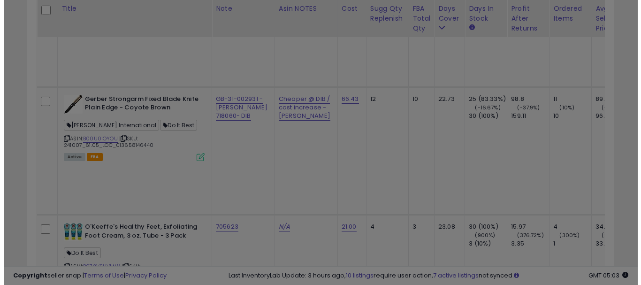
scroll to position [192, 344]
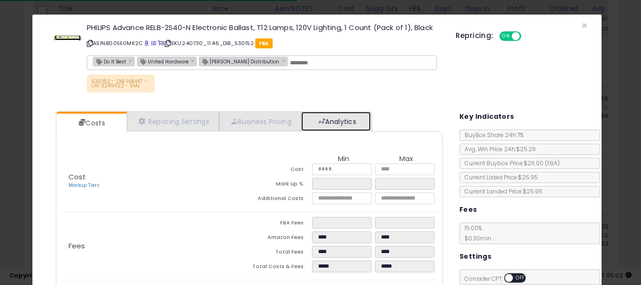
click at [333, 124] on link "Analytics" at bounding box center [335, 121] width 69 height 19
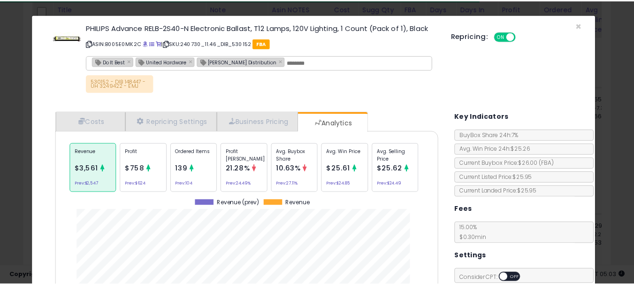
scroll to position [289, 402]
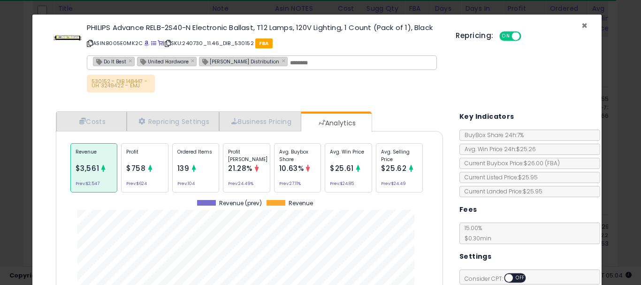
click at [582, 25] on span "×" at bounding box center [585, 26] width 6 height 14
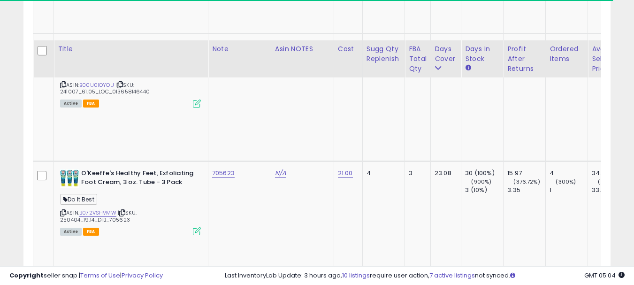
scroll to position [2441, 0]
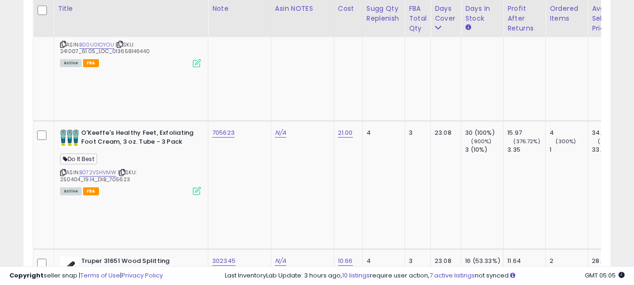
scroll to position [2488, 0]
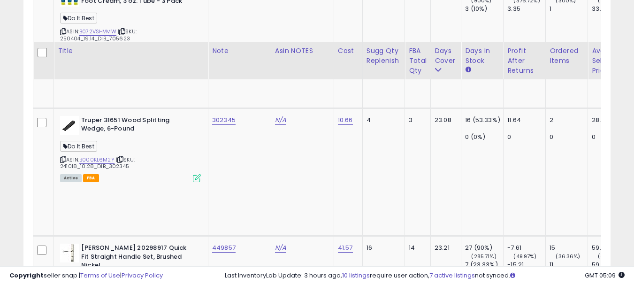
scroll to position [2629, 0]
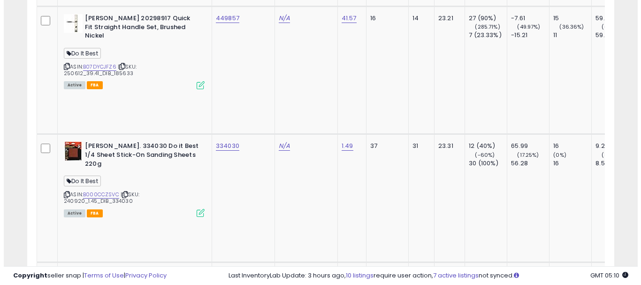
scroll to position [2817, 0]
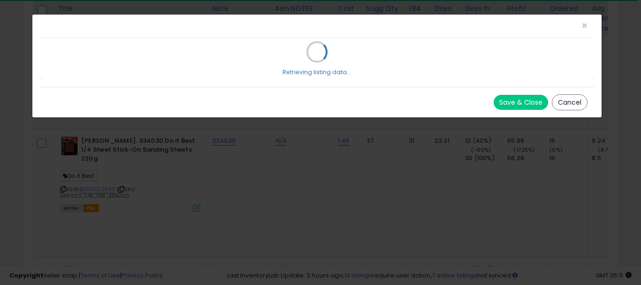
scroll to position [192, 344]
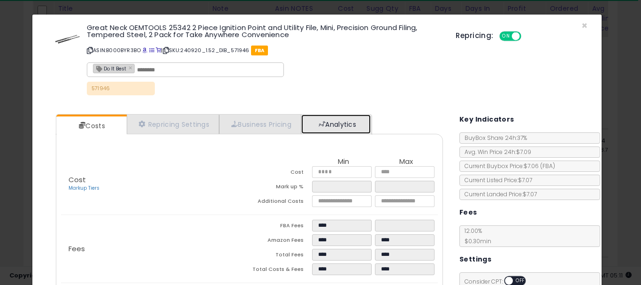
click at [337, 128] on link "Analytics" at bounding box center [335, 124] width 69 height 19
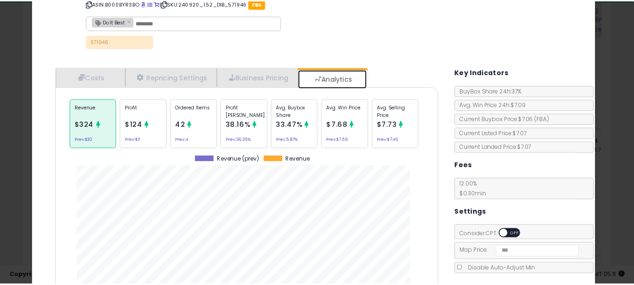
scroll to position [0, 0]
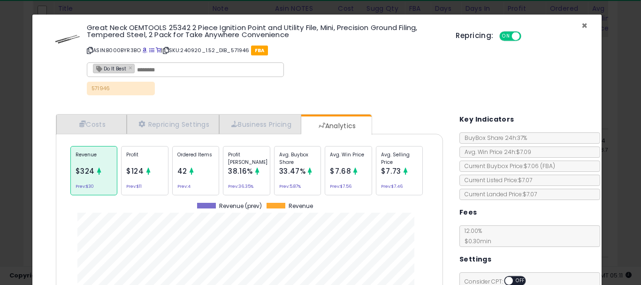
click at [582, 26] on span "×" at bounding box center [585, 26] width 6 height 14
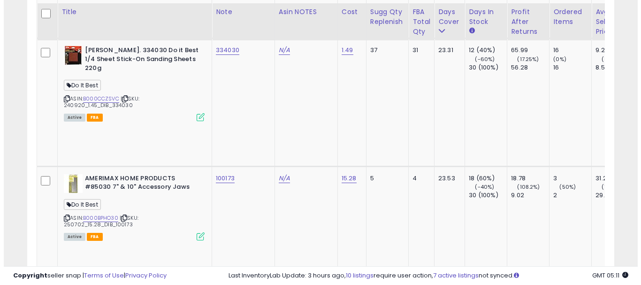
scroll to position [2911, 0]
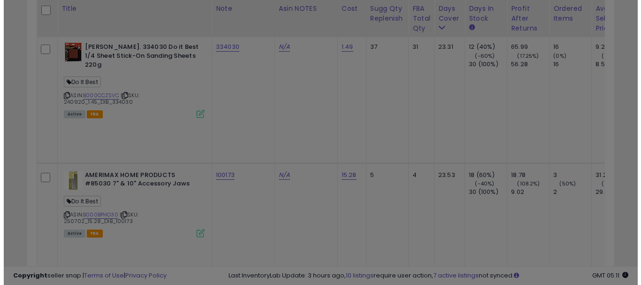
scroll to position [192, 344]
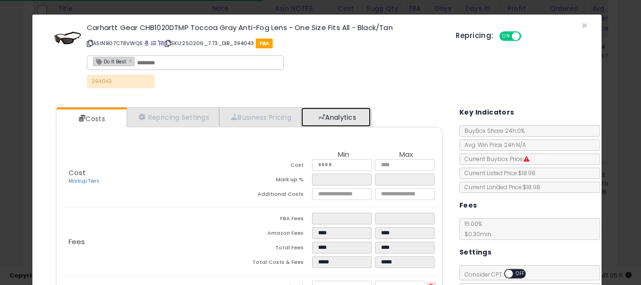
click at [341, 122] on link "Analytics" at bounding box center [335, 117] width 69 height 19
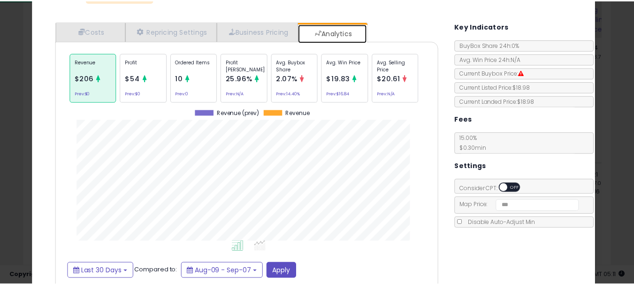
scroll to position [0, 0]
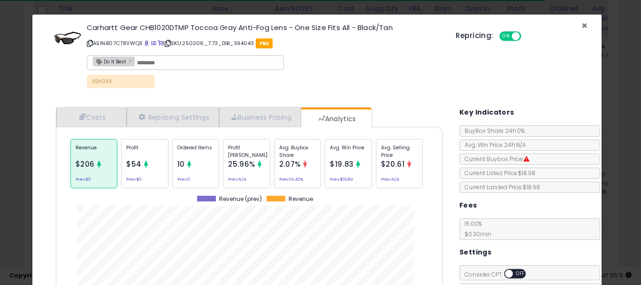
click at [582, 25] on span "×" at bounding box center [585, 26] width 6 height 14
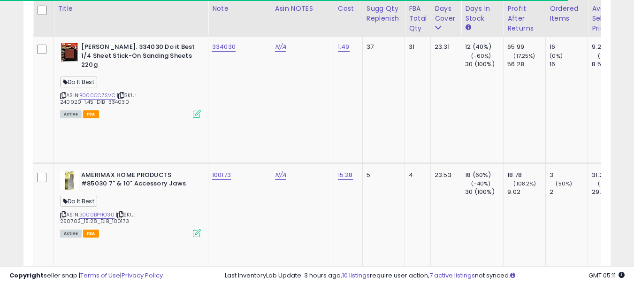
scroll to position [469246, 469099]
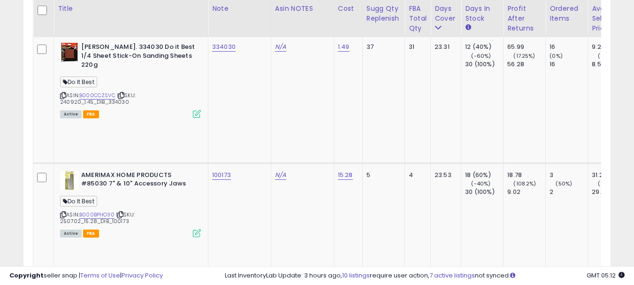
scroll to position [2957, 0]
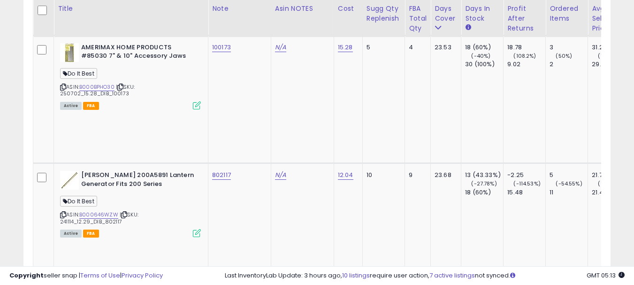
scroll to position [3051, 0]
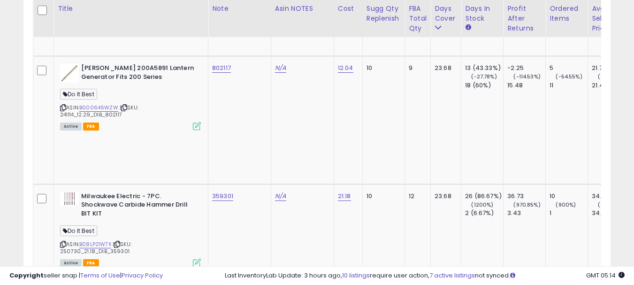
scroll to position [3192, 0]
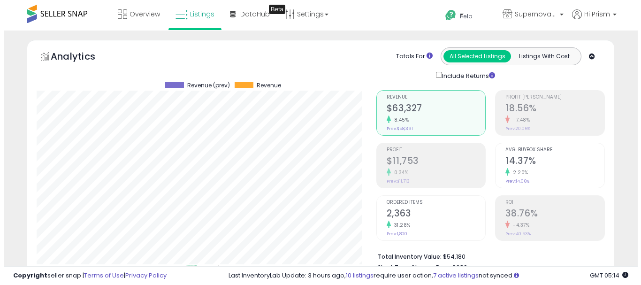
scroll to position [235, 0]
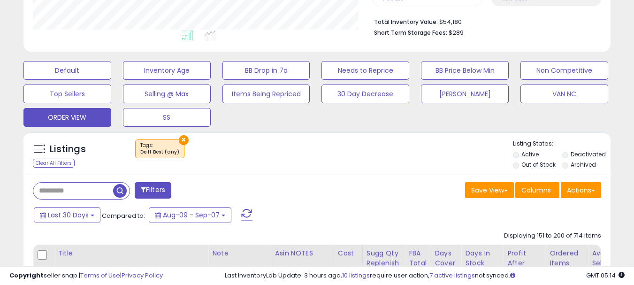
click at [183, 142] on button "×" at bounding box center [184, 140] width 10 height 10
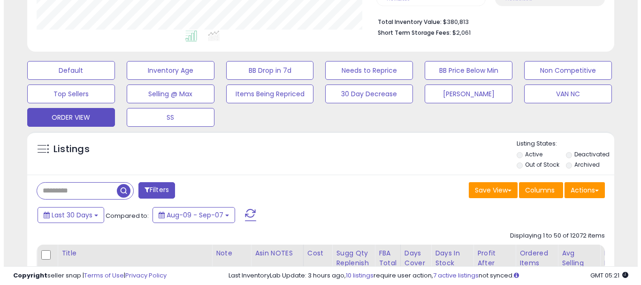
scroll to position [192, 340]
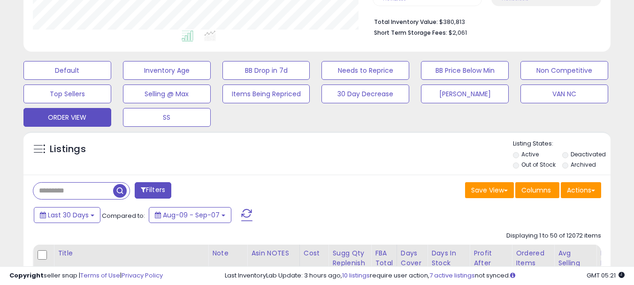
click at [69, 196] on input "text" at bounding box center [73, 191] width 80 height 16
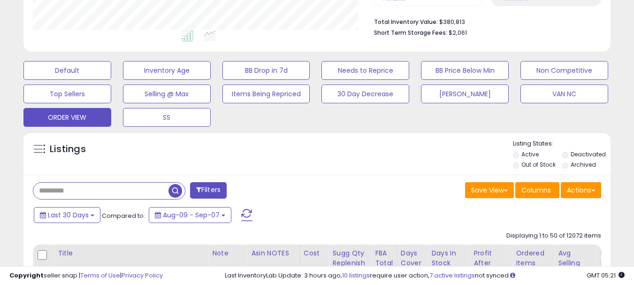
paste input "**********"
click at [175, 190] on span "button" at bounding box center [176, 191] width 14 height 14
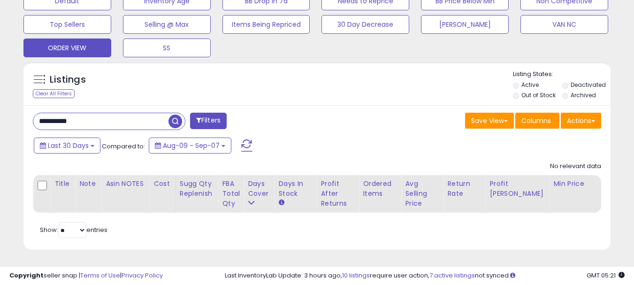
click at [97, 120] on input "**********" at bounding box center [100, 121] width 135 height 16
paste input "text"
click at [174, 115] on span "button" at bounding box center [176, 122] width 14 height 14
click at [137, 113] on input "**********" at bounding box center [100, 121] width 135 height 16
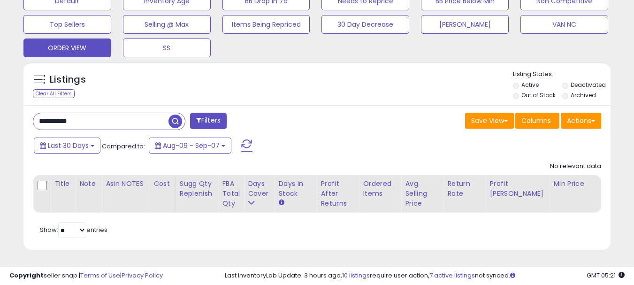
click at [137, 113] on input "**********" at bounding box center [100, 121] width 135 height 16
paste input "text"
click at [174, 115] on span "button" at bounding box center [176, 122] width 14 height 14
click at [108, 116] on input "**********" at bounding box center [100, 121] width 135 height 16
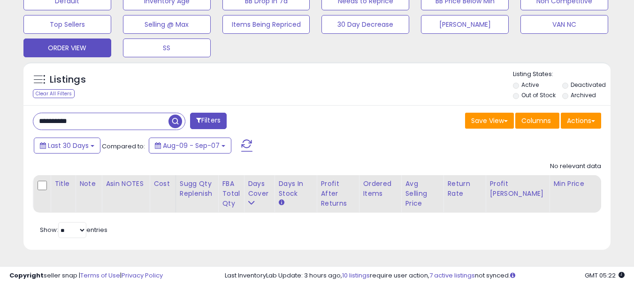
paste input "text"
click at [180, 115] on span "button" at bounding box center [176, 122] width 14 height 14
click at [120, 114] on input "**********" at bounding box center [100, 121] width 135 height 16
paste input "text"
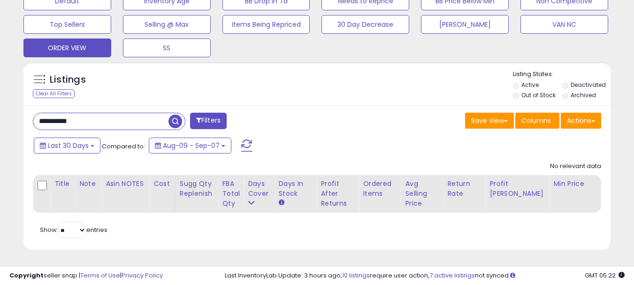
click at [171, 117] on span "button" at bounding box center [176, 122] width 14 height 14
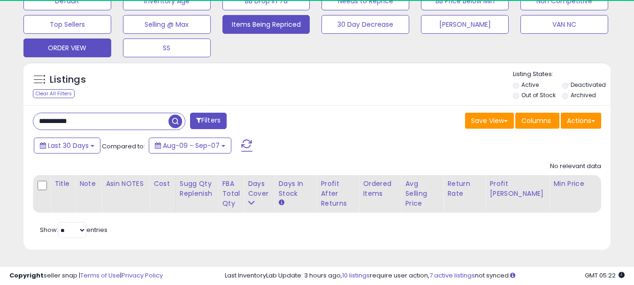
scroll to position [0, 0]
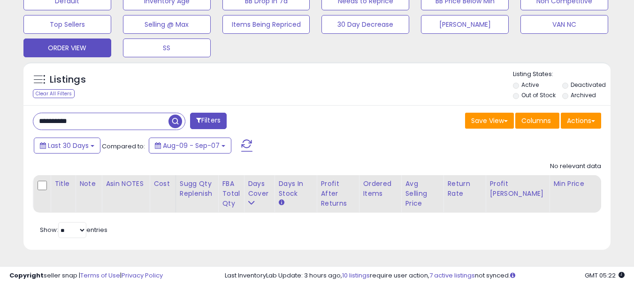
click at [140, 113] on input "**********" at bounding box center [100, 121] width 135 height 16
paste input "text"
click at [169, 115] on span "button" at bounding box center [176, 122] width 14 height 14
click at [133, 114] on input "**********" at bounding box center [100, 121] width 135 height 16
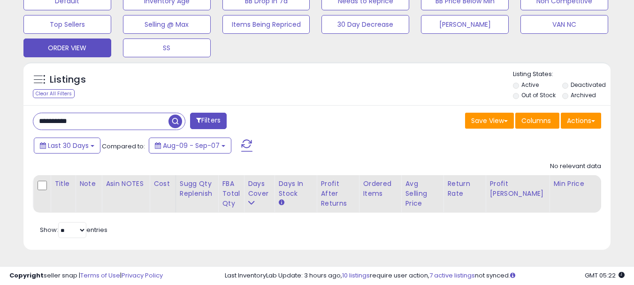
click at [133, 114] on input "**********" at bounding box center [100, 121] width 135 height 16
paste input "text"
click at [177, 118] on span "button" at bounding box center [176, 122] width 14 height 14
click at [122, 122] on input "**********" at bounding box center [100, 121] width 135 height 16
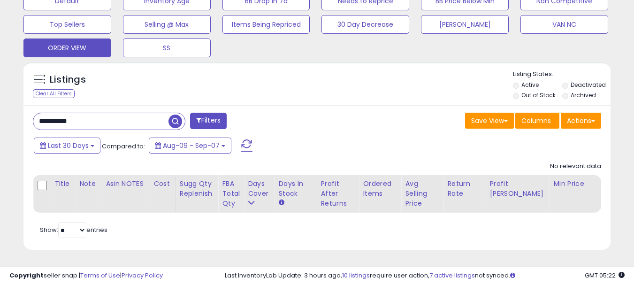
paste input "text"
click at [172, 117] on span "button" at bounding box center [176, 122] width 14 height 14
click at [106, 114] on input "**********" at bounding box center [100, 121] width 135 height 16
paste input "text"
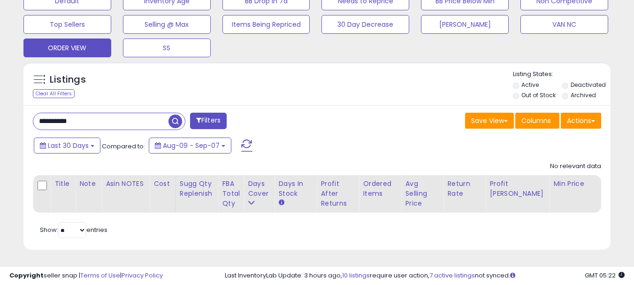
click at [176, 115] on span "button" at bounding box center [176, 122] width 14 height 14
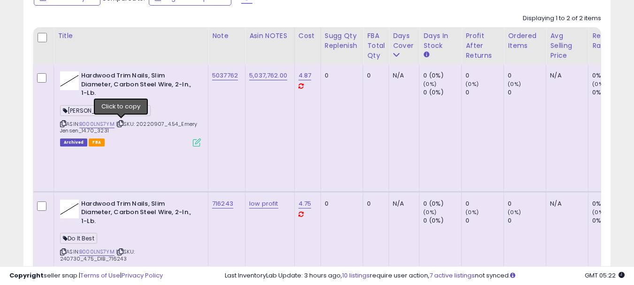
click at [120, 124] on icon at bounding box center [120, 123] width 6 height 5
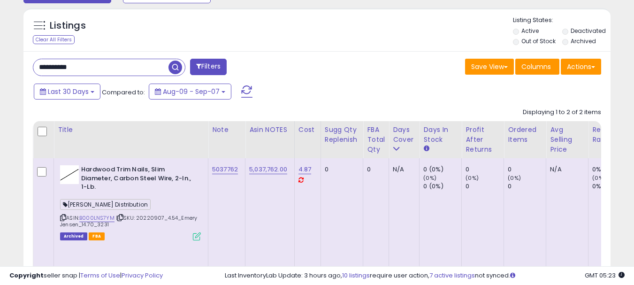
click at [90, 72] on input "**********" at bounding box center [100, 67] width 135 height 16
paste input "text"
click at [175, 64] on span "button" at bounding box center [176, 68] width 14 height 14
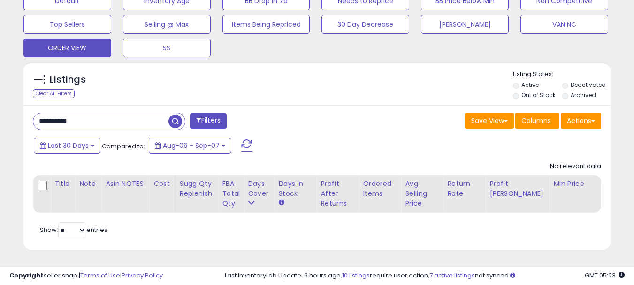
click at [101, 117] on input "**********" at bounding box center [100, 121] width 135 height 16
paste input "text"
click at [174, 119] on span "button" at bounding box center [176, 122] width 14 height 14
click at [99, 113] on input "**********" at bounding box center [100, 121] width 135 height 16
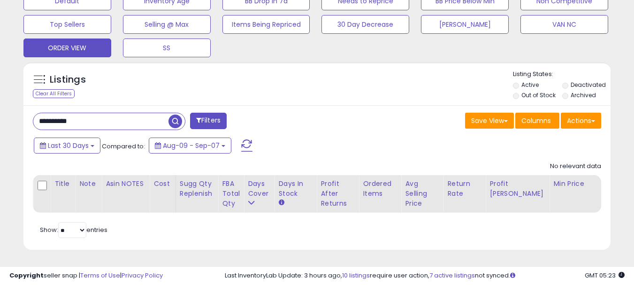
click at [99, 113] on input "**********" at bounding box center [100, 121] width 135 height 16
paste input "text"
click at [173, 115] on span "button" at bounding box center [176, 122] width 14 height 14
click at [126, 113] on input "**********" at bounding box center [100, 121] width 135 height 16
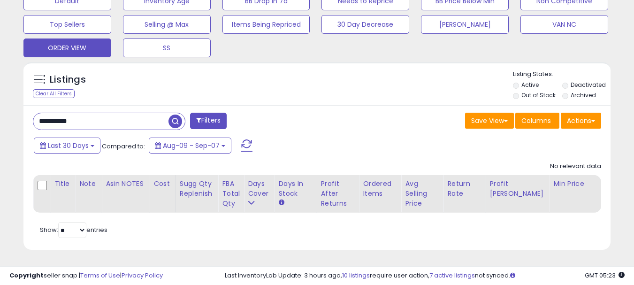
drag, startPoint x: 133, startPoint y: 105, endPoint x: 87, endPoint y: 111, distance: 46.4
click at [87, 113] on input "**********" at bounding box center [100, 121] width 135 height 16
paste input "text"
click at [173, 115] on span "button" at bounding box center [176, 122] width 14 height 14
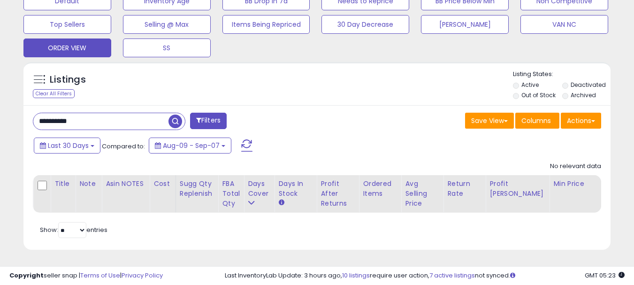
click at [138, 114] on input "**********" at bounding box center [100, 121] width 135 height 16
paste input "text"
click at [173, 115] on span "button" at bounding box center [176, 122] width 14 height 14
click at [123, 113] on input "**********" at bounding box center [100, 121] width 135 height 16
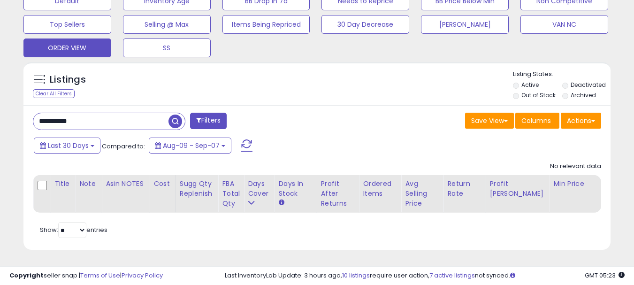
click at [123, 113] on input "**********" at bounding box center [100, 121] width 135 height 16
paste input "text"
click at [173, 115] on span "button" at bounding box center [176, 122] width 14 height 14
click at [136, 116] on input "**********" at bounding box center [100, 121] width 135 height 16
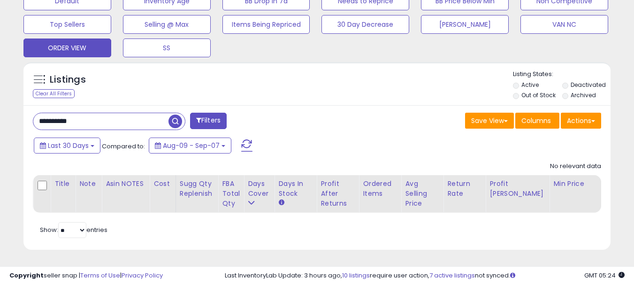
paste input "text"
click at [173, 115] on span "button" at bounding box center [176, 122] width 14 height 14
click at [135, 119] on input "**********" at bounding box center [100, 121] width 135 height 16
paste input "text"
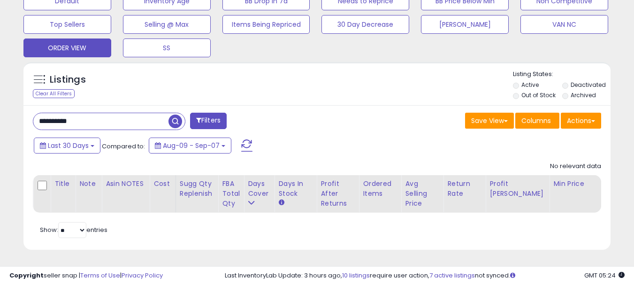
click at [174, 115] on span "button" at bounding box center [176, 122] width 14 height 14
click at [141, 114] on input "**********" at bounding box center [100, 121] width 135 height 16
paste input "text"
type input "**********"
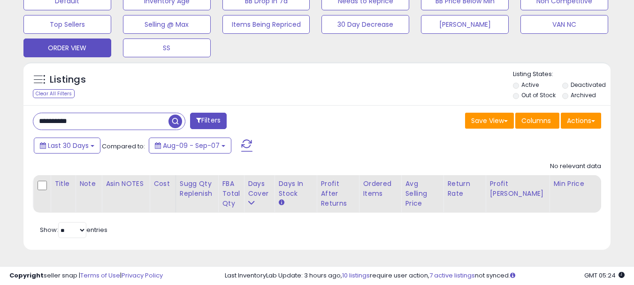
click at [177, 115] on span "button" at bounding box center [176, 122] width 14 height 14
